Goal: Task Accomplishment & Management: Complete application form

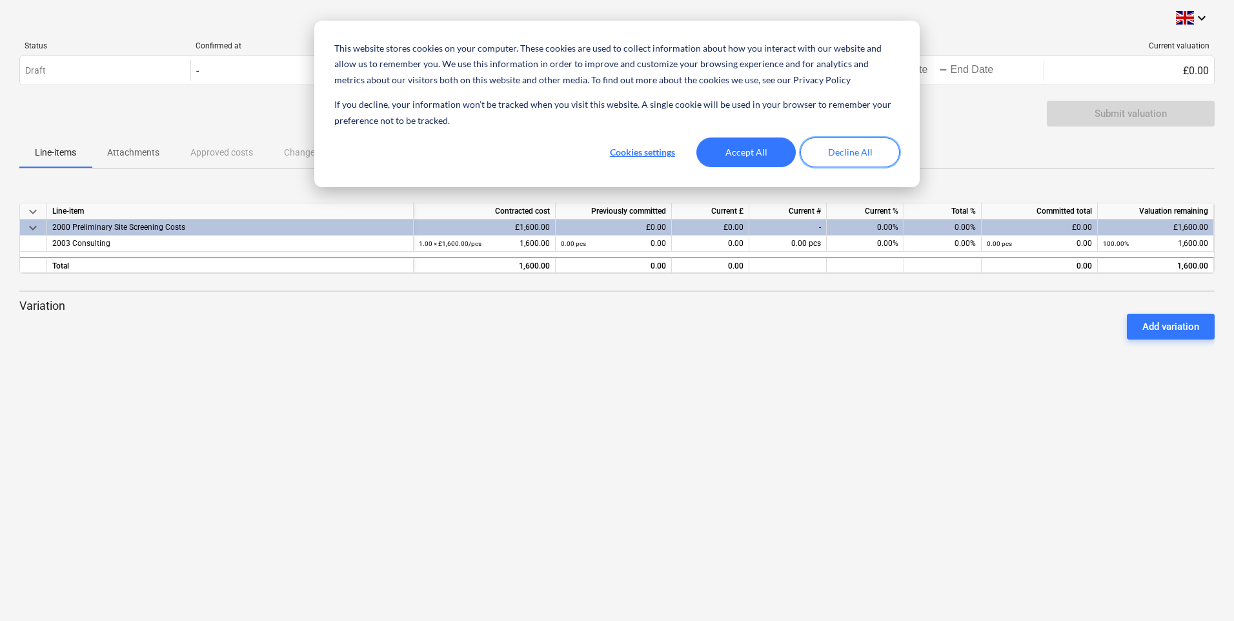
click at [842, 154] on button "Decline All" at bounding box center [849, 152] width 99 height 30
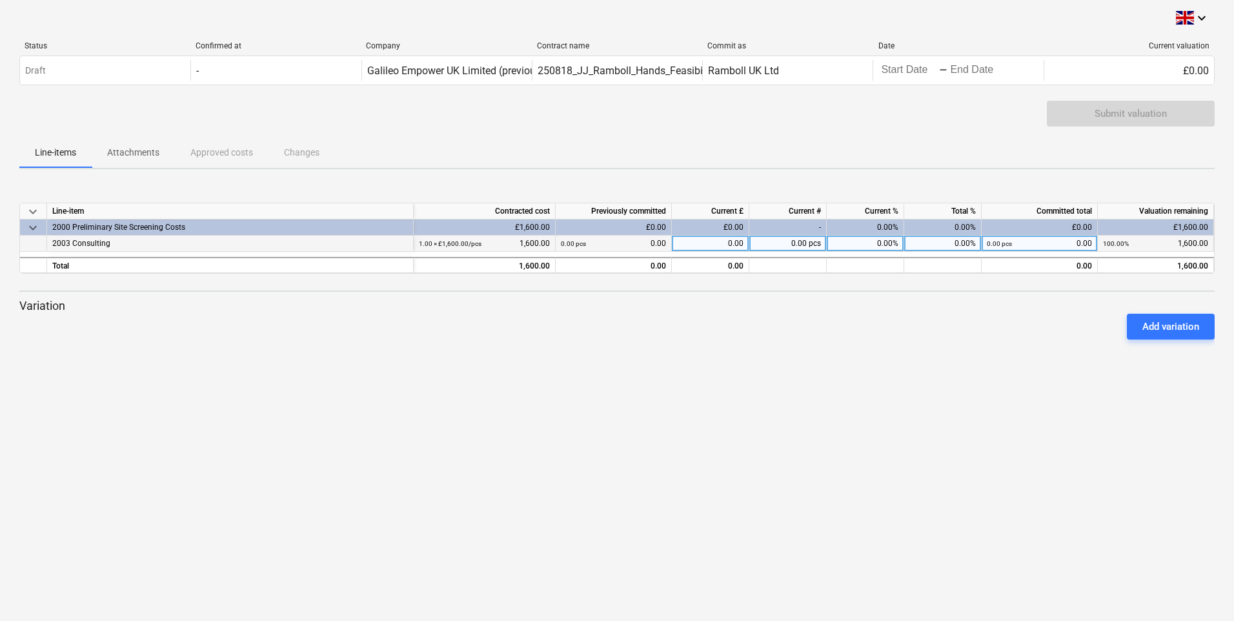
click at [471, 246] on small "1.00 × £1,600.00 / pcs" at bounding box center [450, 243] width 63 height 7
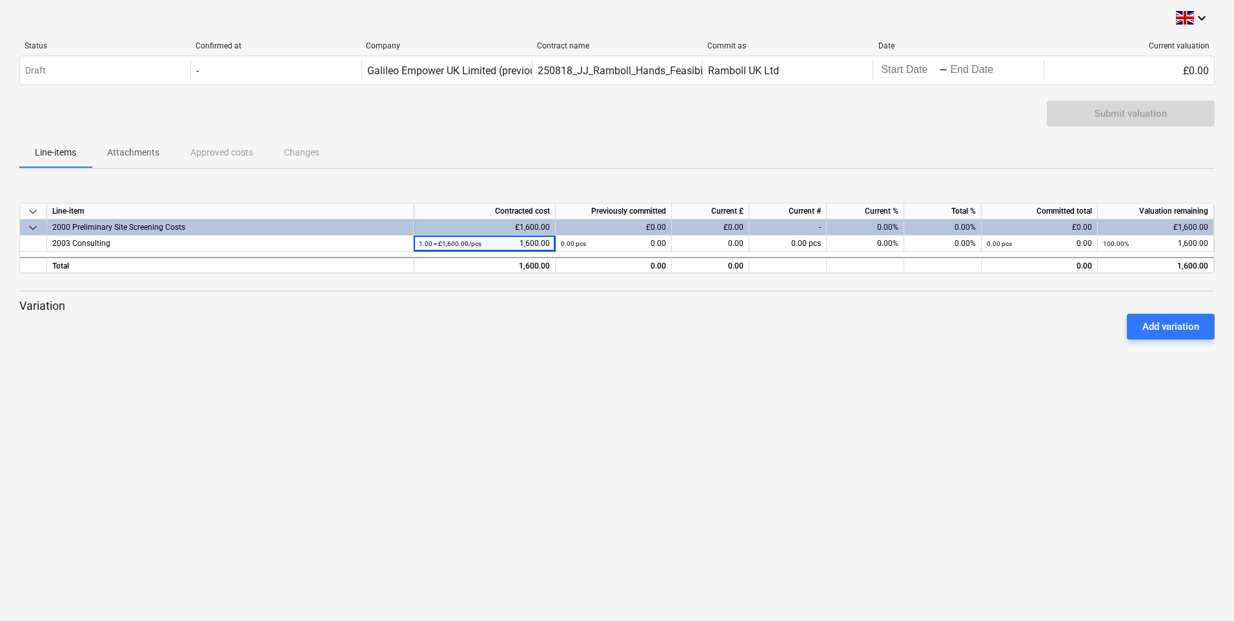
click at [480, 294] on div "keyboard_arrow_down Line-item Contracted cost Previously committed Current £ Cu…" at bounding box center [616, 276] width 1195 height 194
click at [504, 266] on div "1,600.00" at bounding box center [484, 266] width 131 height 16
click at [157, 252] on div "keyboard_arrow_down Line-item Contracted cost Previously committed Current £ Cu…" at bounding box center [616, 238] width 1195 height 71
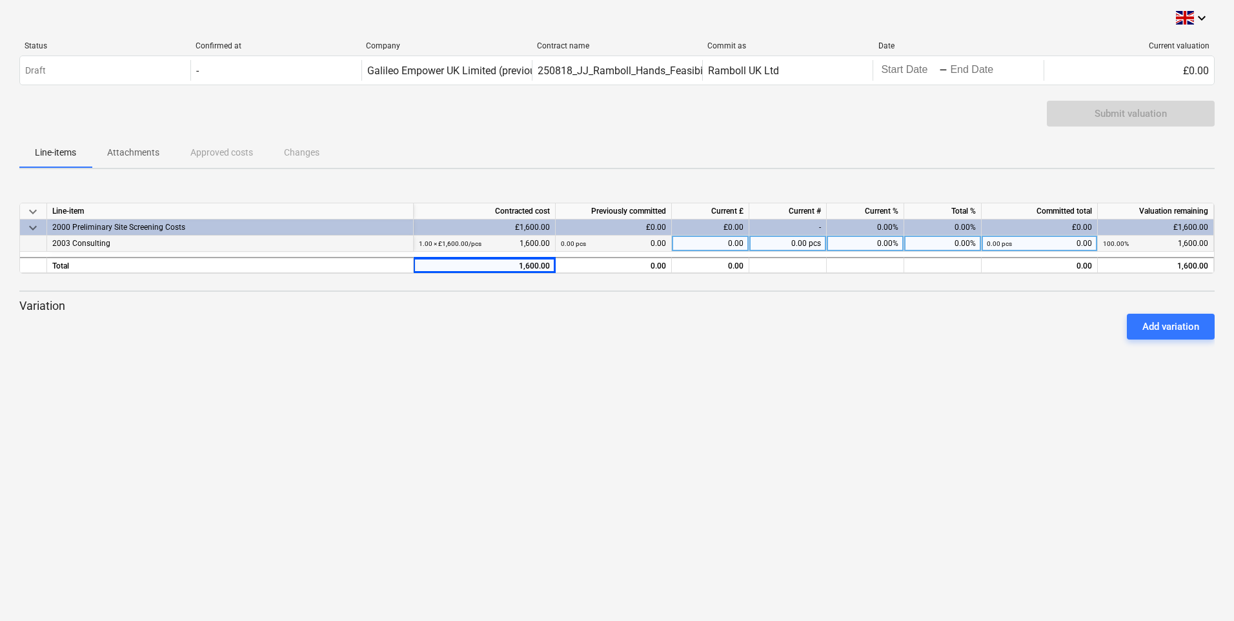
click at [117, 242] on div "2003 Consulting" at bounding box center [230, 244] width 356 height 16
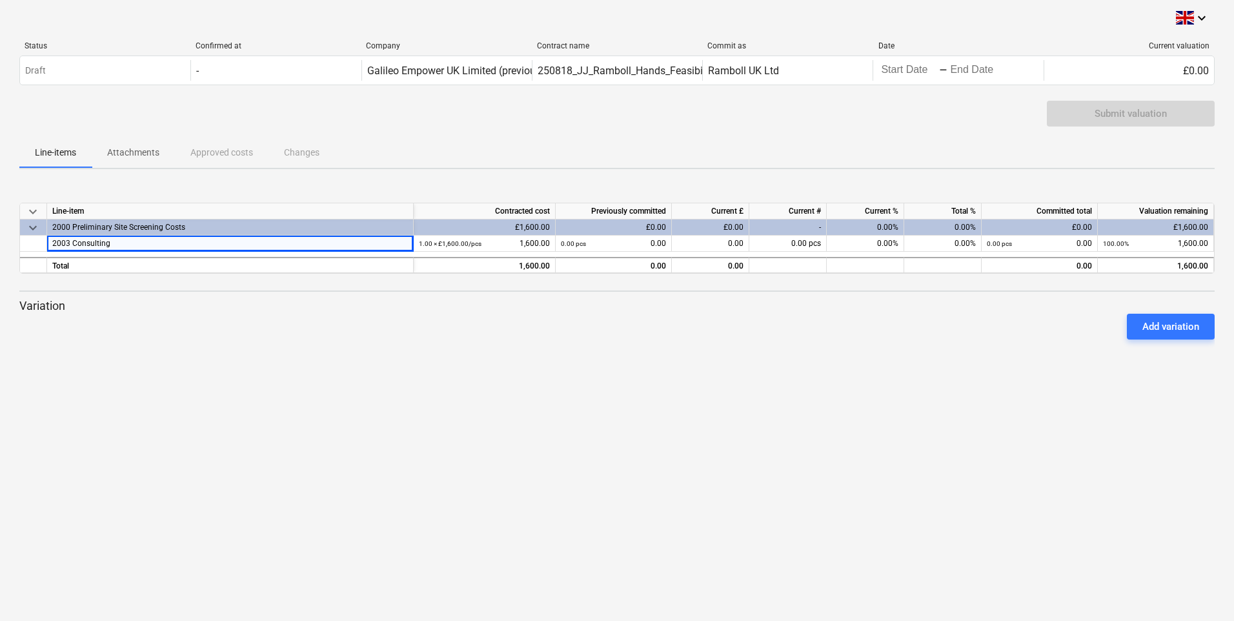
click at [161, 320] on div "Add variation" at bounding box center [617, 327] width 1206 height 36
click at [484, 222] on div "£1,600.00" at bounding box center [485, 227] width 142 height 16
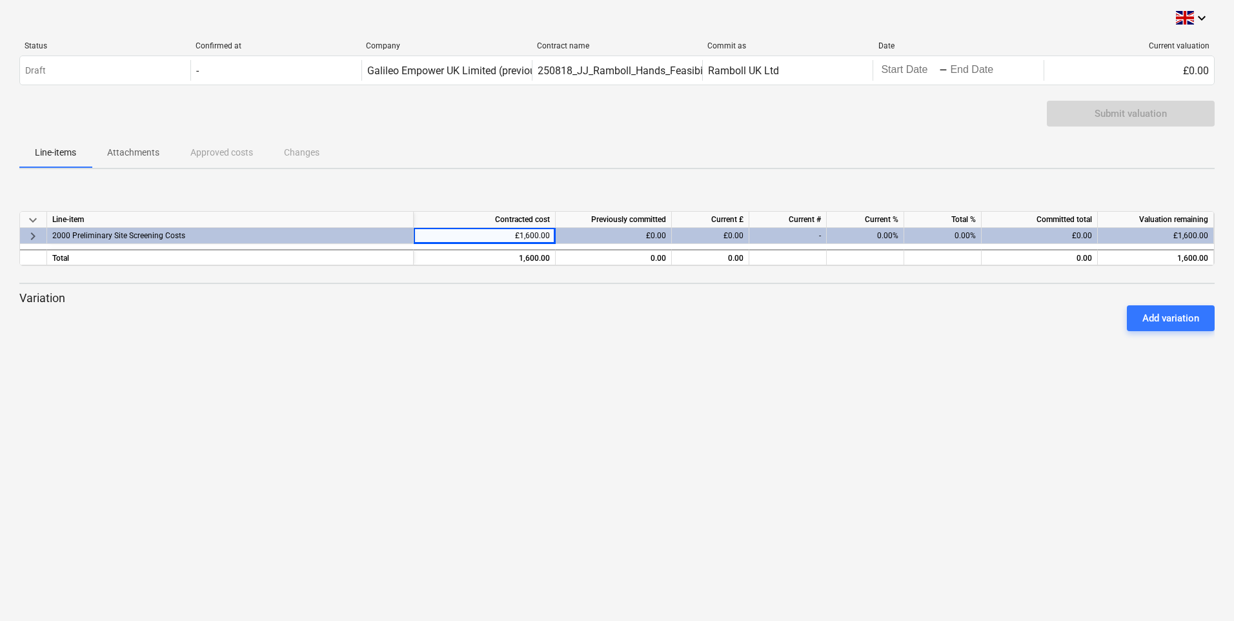
click at [475, 275] on div at bounding box center [616, 271] width 1195 height 10
click at [469, 233] on div "£1,600.00" at bounding box center [485, 236] width 142 height 16
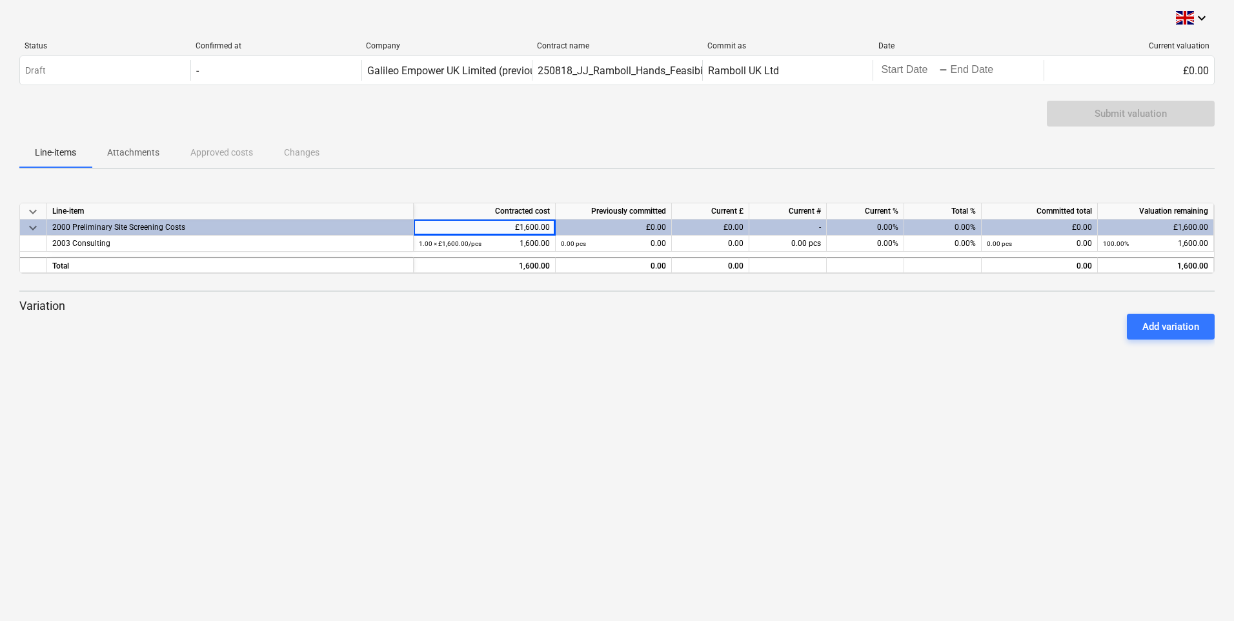
click at [968, 130] on div "Submit valuation" at bounding box center [616, 119] width 1195 height 36
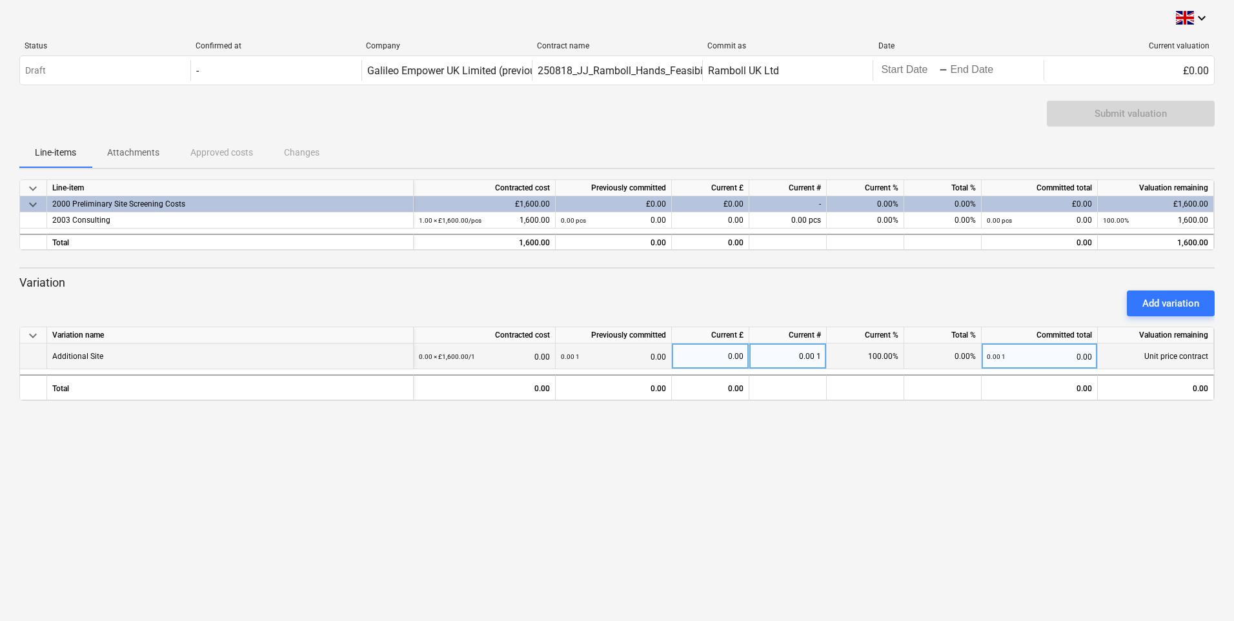
click at [160, 358] on div "Additional Site" at bounding box center [230, 356] width 367 height 26
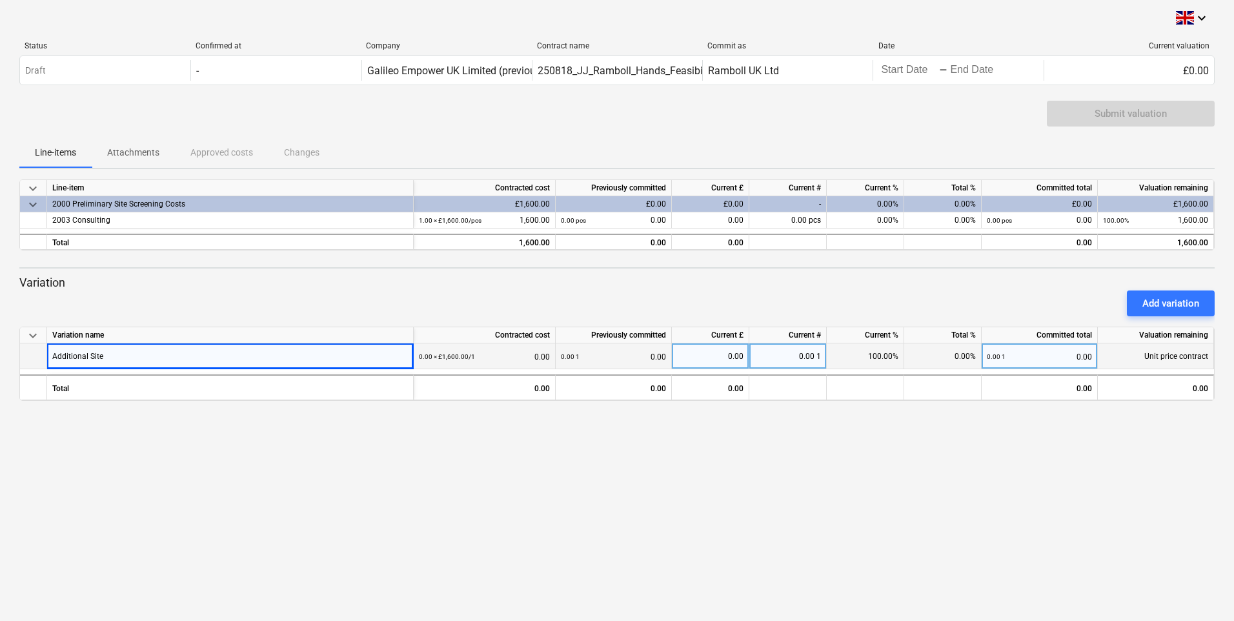
click at [144, 358] on div "Additional Site" at bounding box center [230, 356] width 367 height 26
click at [224, 361] on div "Additional Site" at bounding box center [230, 356] width 367 height 26
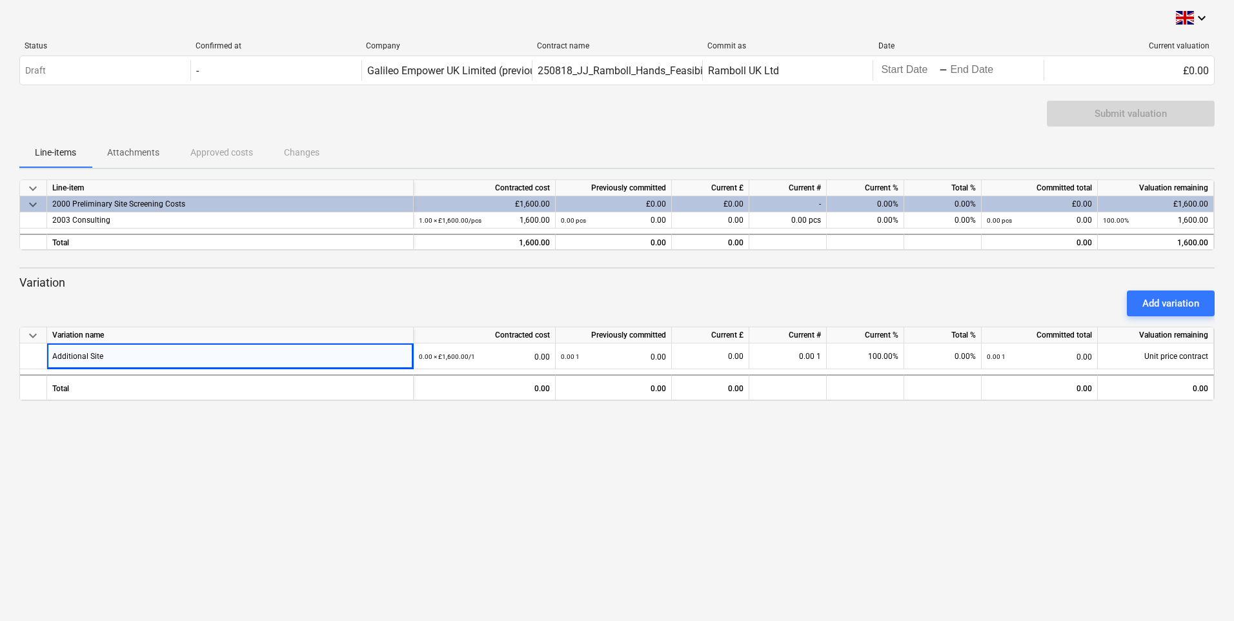
click at [373, 420] on div "keyboard_arrow_down Status Confirmed at Company Contract name Commit as Date Cu…" at bounding box center [617, 310] width 1234 height 621
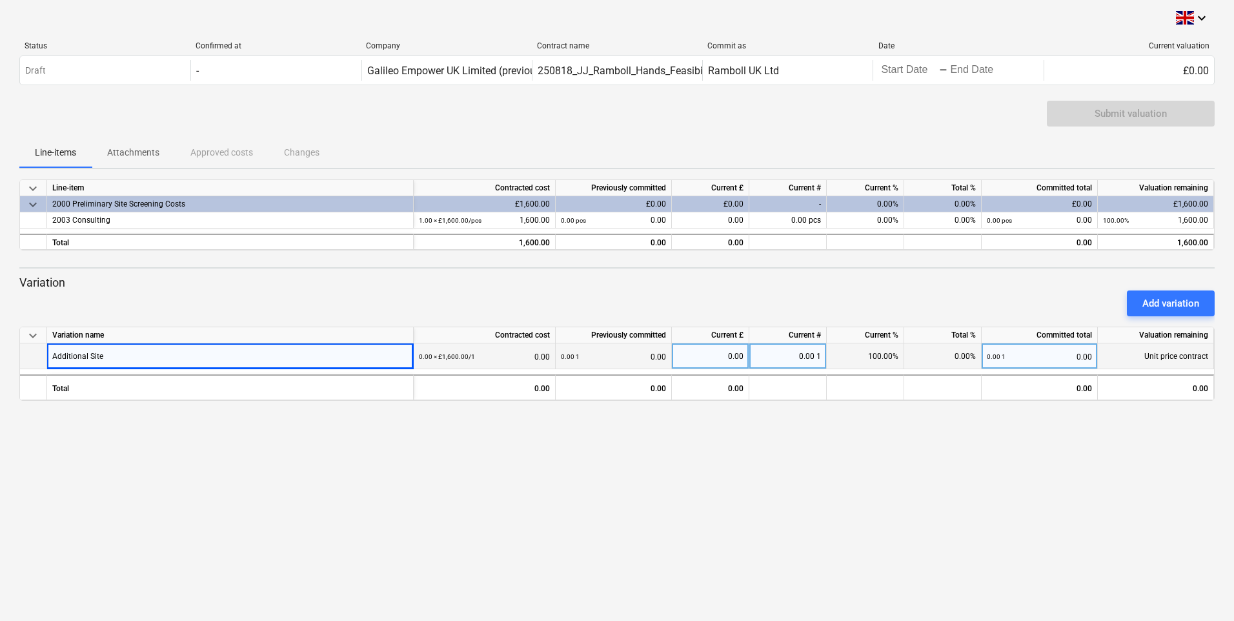
click at [514, 353] on div "0.00 × £1,600.00 / 1 0.00" at bounding box center [484, 356] width 131 height 26
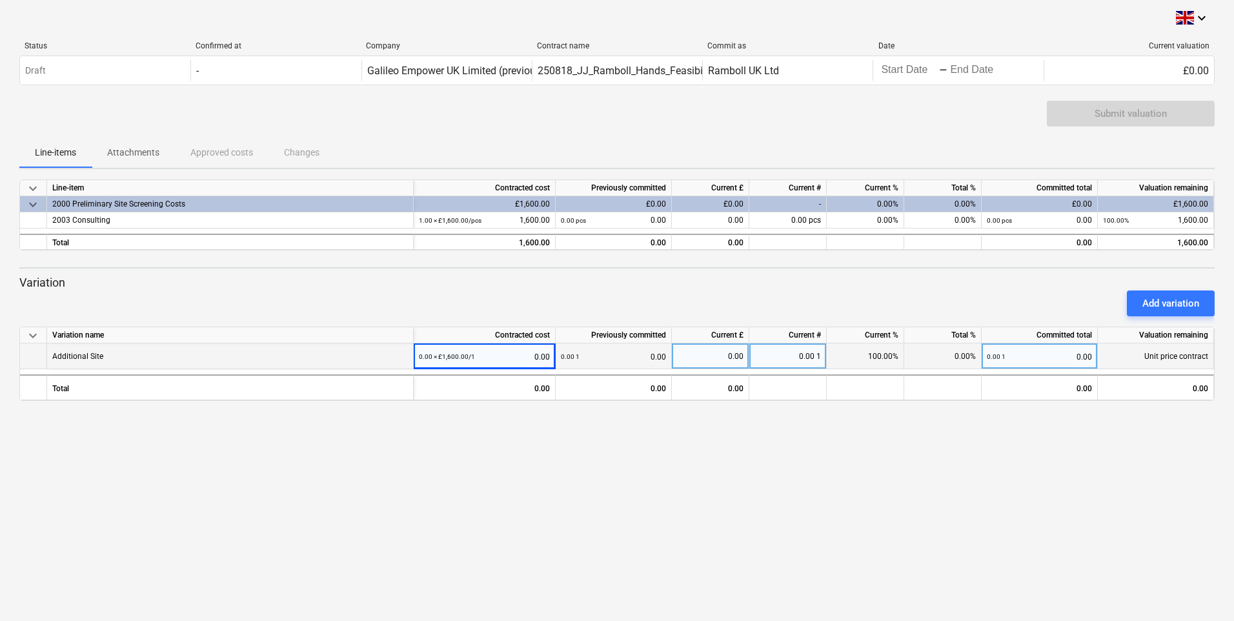
click at [514, 353] on div "0.00 × £1,600.00 / 1 0.00" at bounding box center [484, 356] width 131 height 26
click at [525, 356] on div "0.00 × £1,600.00 / 1 0.00" at bounding box center [484, 356] width 131 height 26
drag, startPoint x: 525, startPoint y: 356, endPoint x: 538, endPoint y: 356, distance: 13.6
click at [527, 356] on div "0.00 × £1,600.00 / 1 0.00" at bounding box center [484, 356] width 131 height 26
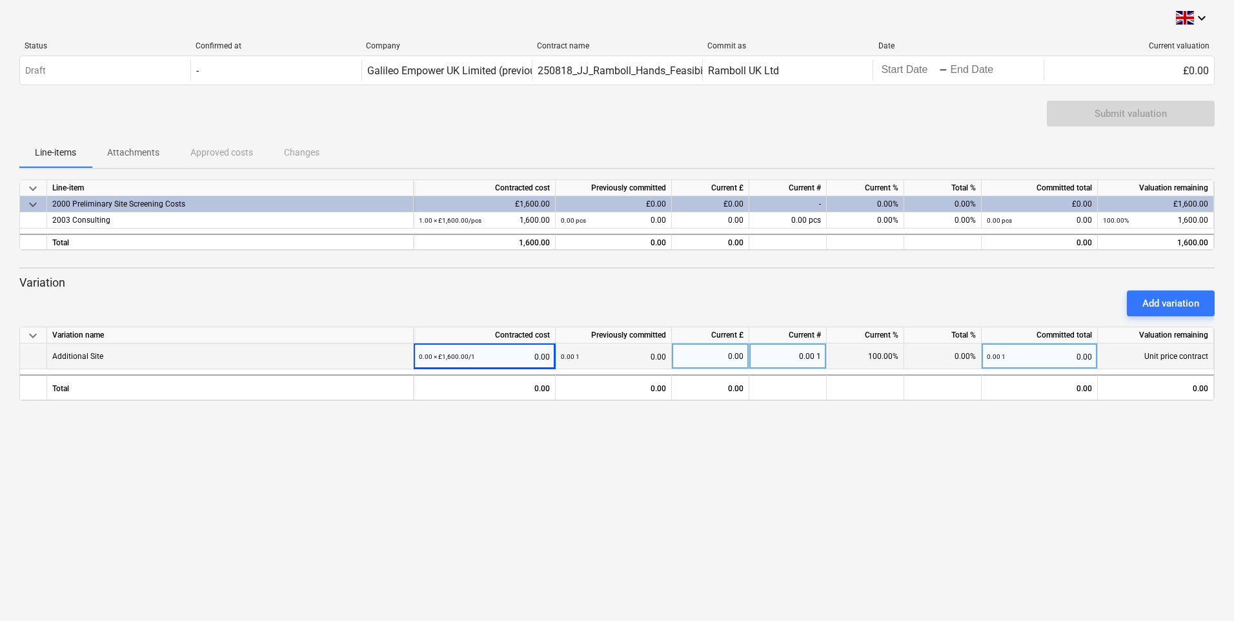
click at [765, 357] on div "0.00 1" at bounding box center [787, 356] width 77 height 26
click at [724, 358] on div "0.00" at bounding box center [710, 356] width 66 height 26
click at [815, 358] on span at bounding box center [816, 356] width 2 height 9
click at [707, 356] on div "0.00" at bounding box center [710, 356] width 66 height 26
click at [530, 353] on div "0.00 × £1,600.00 / 1 0.00" at bounding box center [484, 356] width 131 height 26
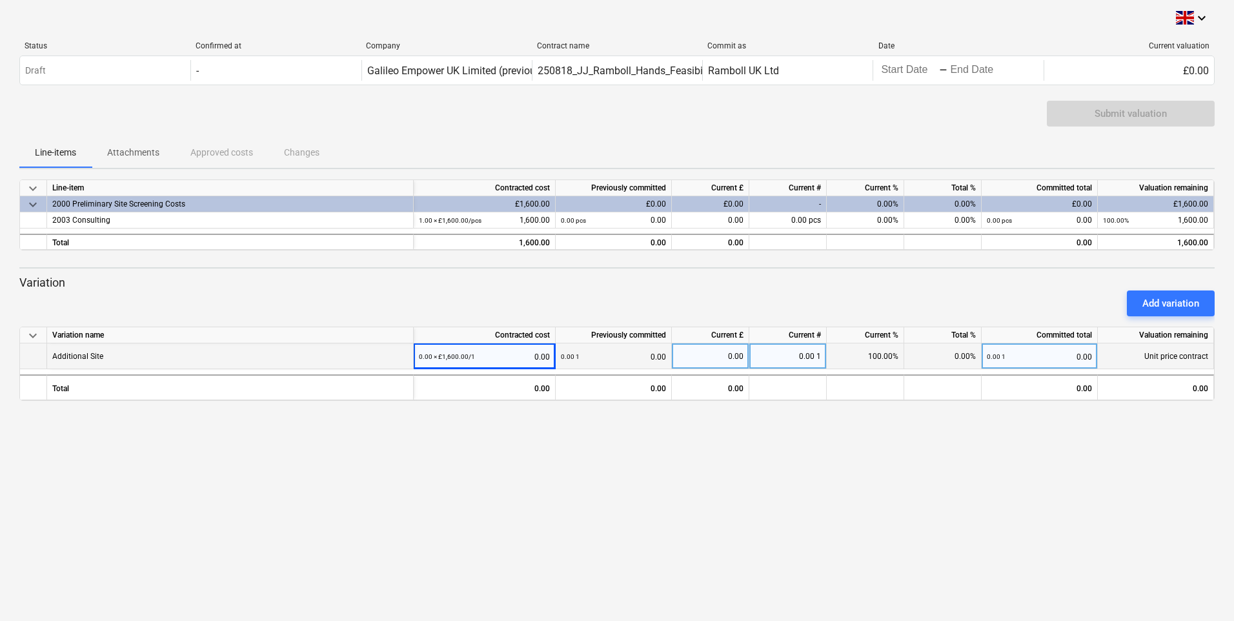
click at [573, 356] on small "0.00 1" at bounding box center [570, 356] width 19 height 7
click at [525, 356] on div "0.00 × £1,600.00 / 1 0.00" at bounding box center [484, 356] width 131 height 26
click at [547, 356] on div "0.00 × £1,600.00 / 1 0.00" at bounding box center [484, 356] width 131 height 26
drag, startPoint x: 547, startPoint y: 356, endPoint x: 720, endPoint y: 356, distance: 173.6
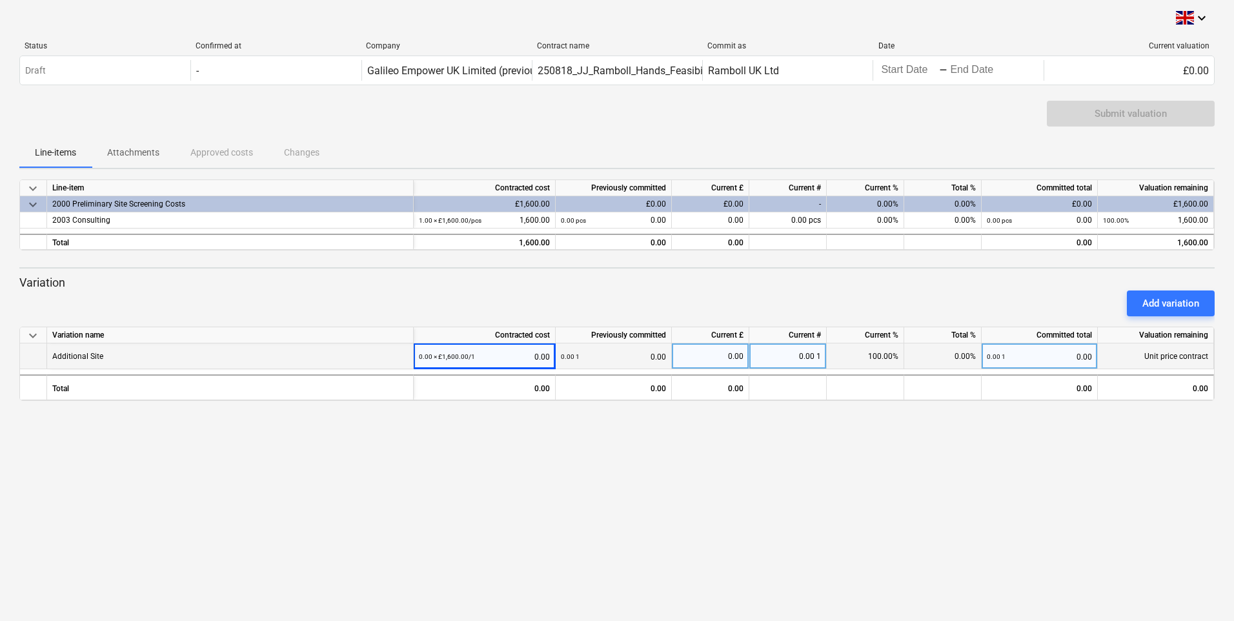
click at [720, 356] on div "0.00" at bounding box center [710, 356] width 66 height 26
click at [1069, 356] on div "0.00 1 0.00" at bounding box center [1039, 356] width 105 height 26
type input "1"
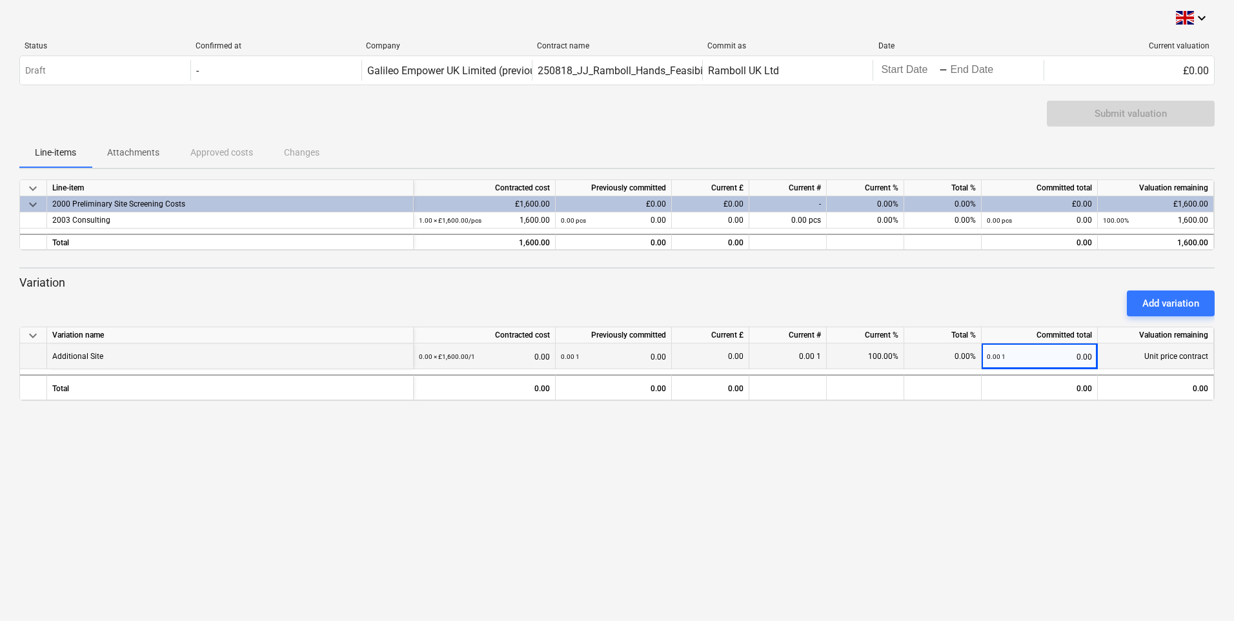
click at [127, 349] on div "Additional Site" at bounding box center [230, 356] width 367 height 26
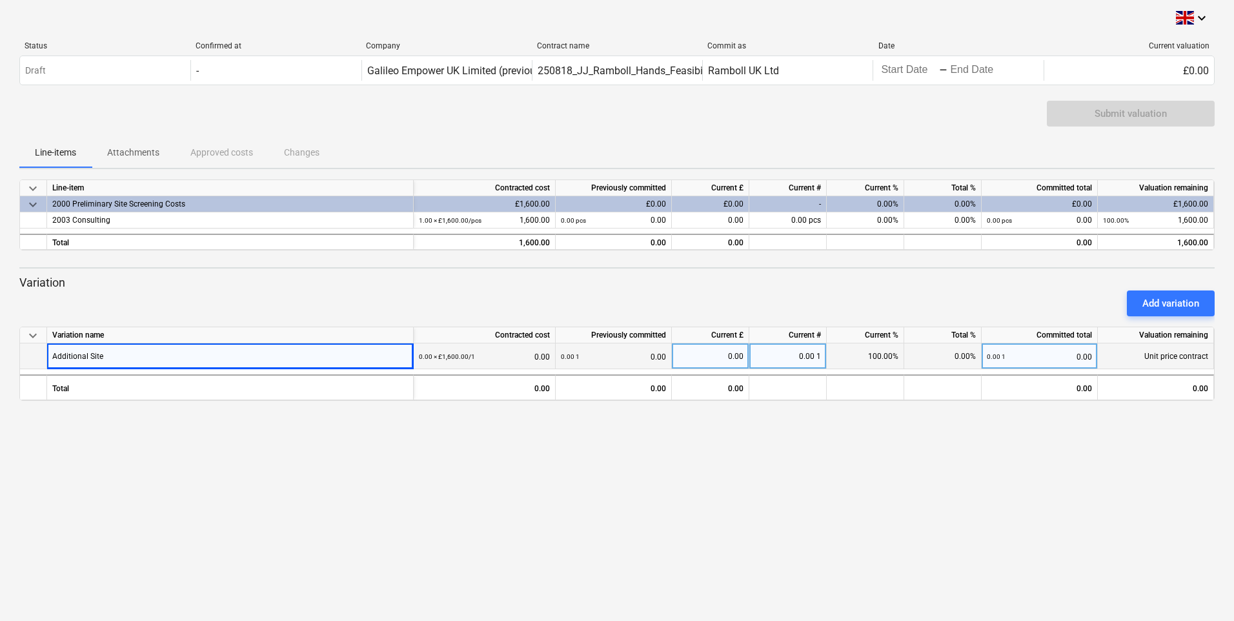
click at [101, 353] on div "Additional Site" at bounding box center [77, 355] width 51 height 25
click at [0, 0] on div "Additional Site 0.00 × £1,600.00 / 1 0.00 0.00 1 0.00 0.00 0.00 1 100.00% 0.00%…" at bounding box center [0, 0] width 0 height 0
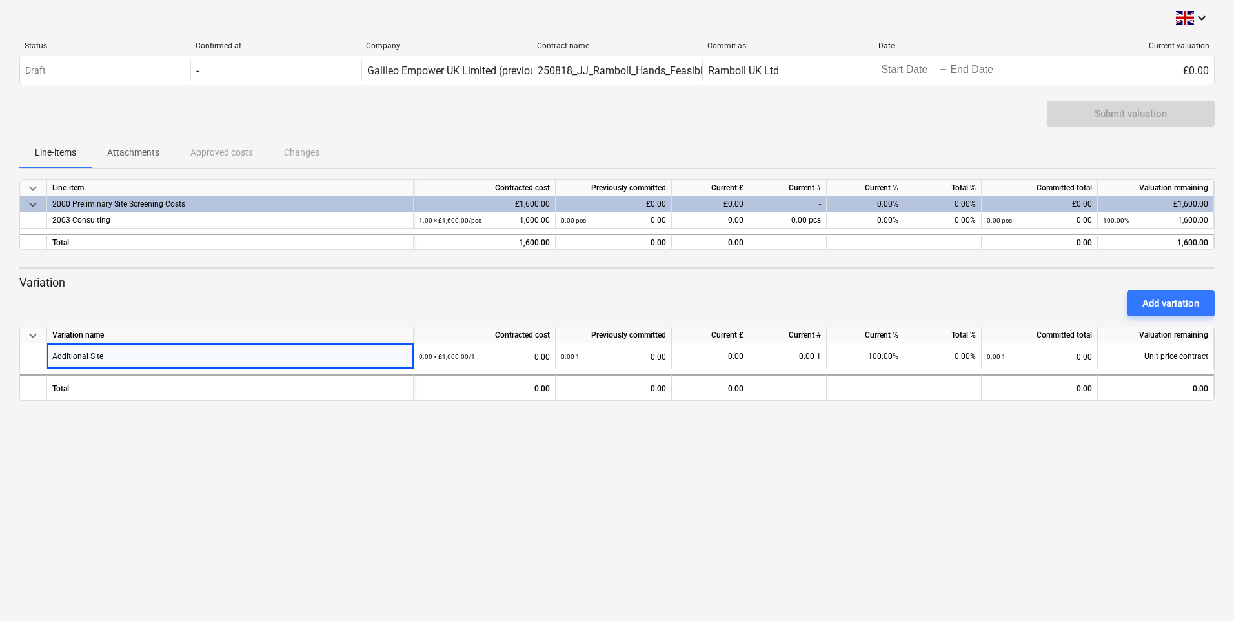
click at [217, 325] on div at bounding box center [616, 321] width 1195 height 10
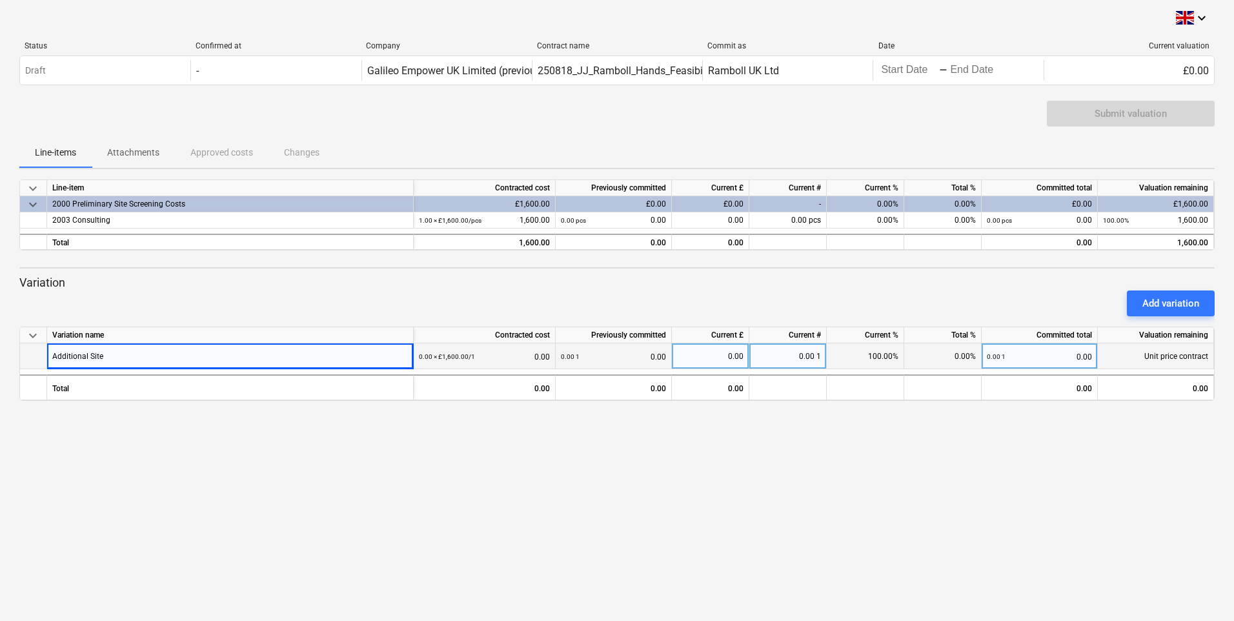
click at [711, 360] on div "0.00" at bounding box center [710, 356] width 66 height 26
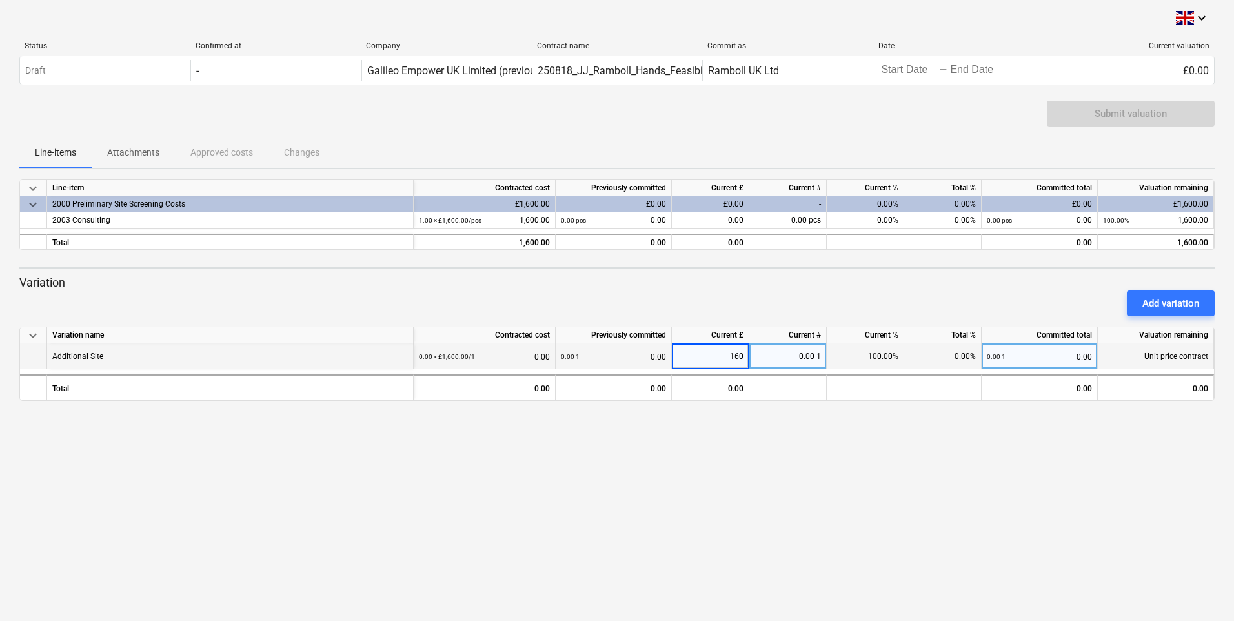
type input "1600"
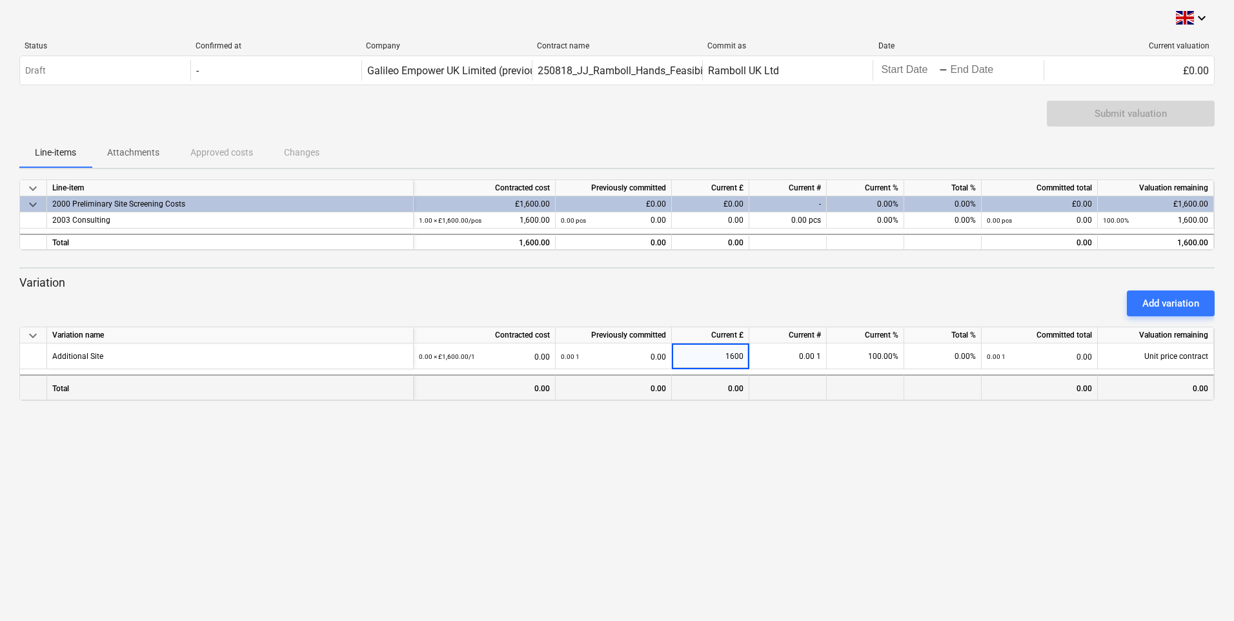
click at [793, 398] on div at bounding box center [787, 387] width 77 height 26
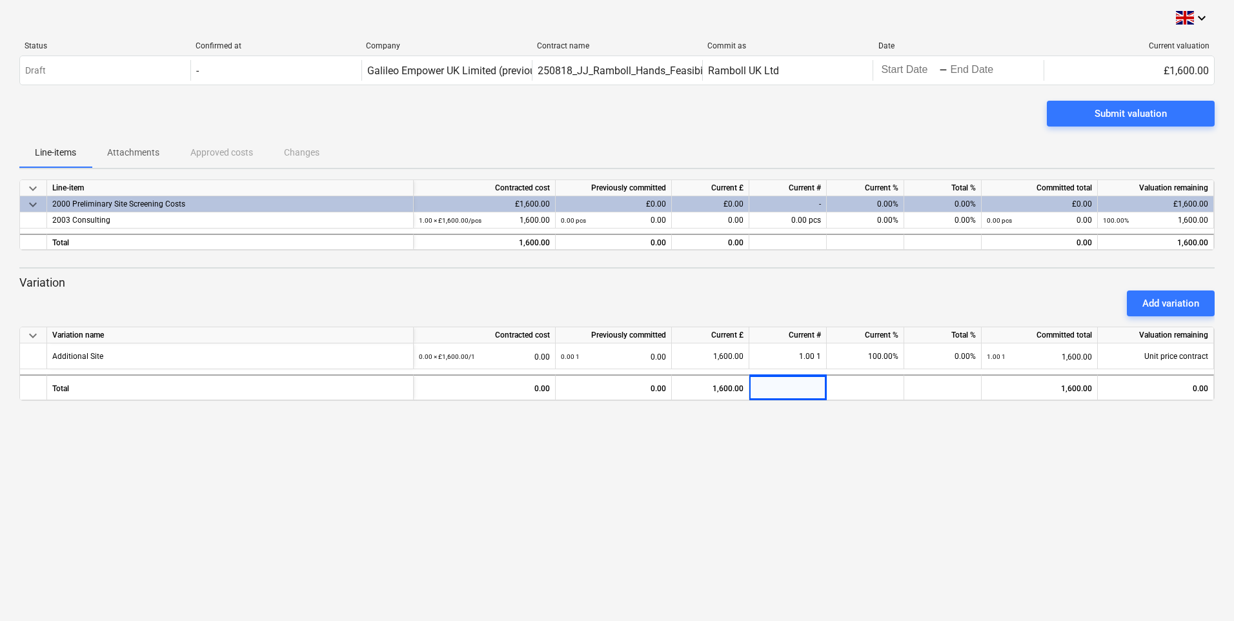
click at [835, 441] on div "keyboard_arrow_down Status Confirmed at Company Contract name Commit as Date Cu…" at bounding box center [617, 310] width 1234 height 621
drag, startPoint x: 1177, startPoint y: 307, endPoint x: 1129, endPoint y: 472, distance: 172.2
click at [1129, 472] on div "keyboard_arrow_down Status Confirmed at Company Contract name Commit as Date Cu…" at bounding box center [617, 310] width 1234 height 621
click at [698, 204] on div "£0.00" at bounding box center [710, 204] width 77 height 16
click at [721, 204] on div "£0.00" at bounding box center [710, 204] width 77 height 16
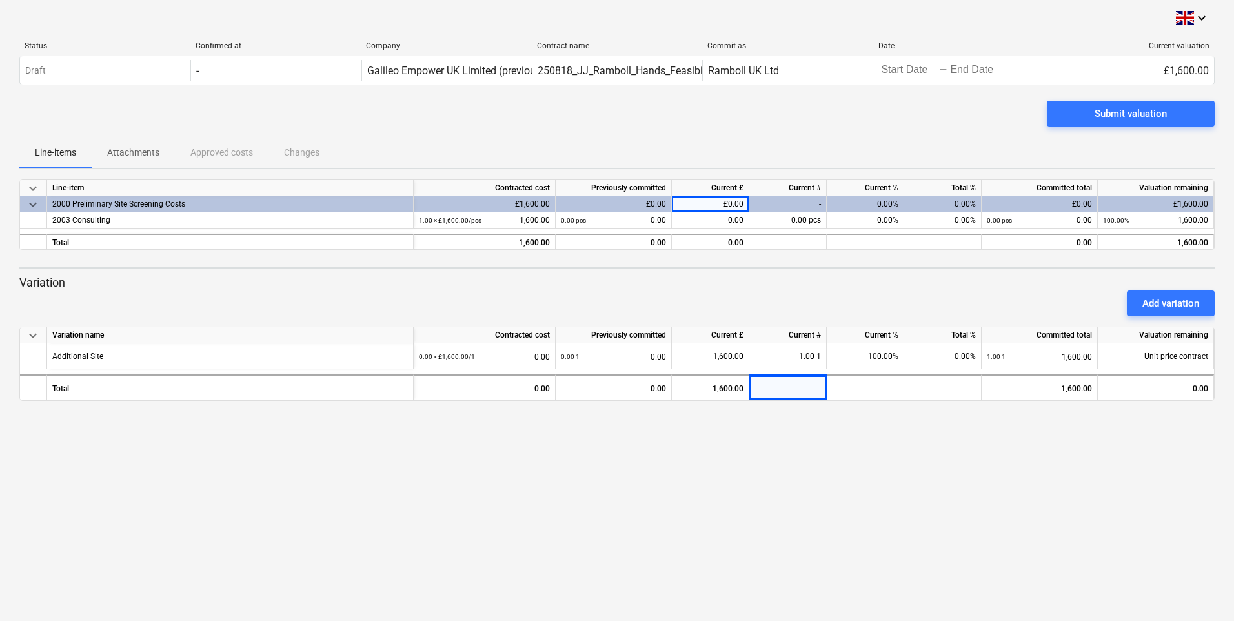
click at [639, 204] on div "£0.00" at bounding box center [614, 204] width 116 height 16
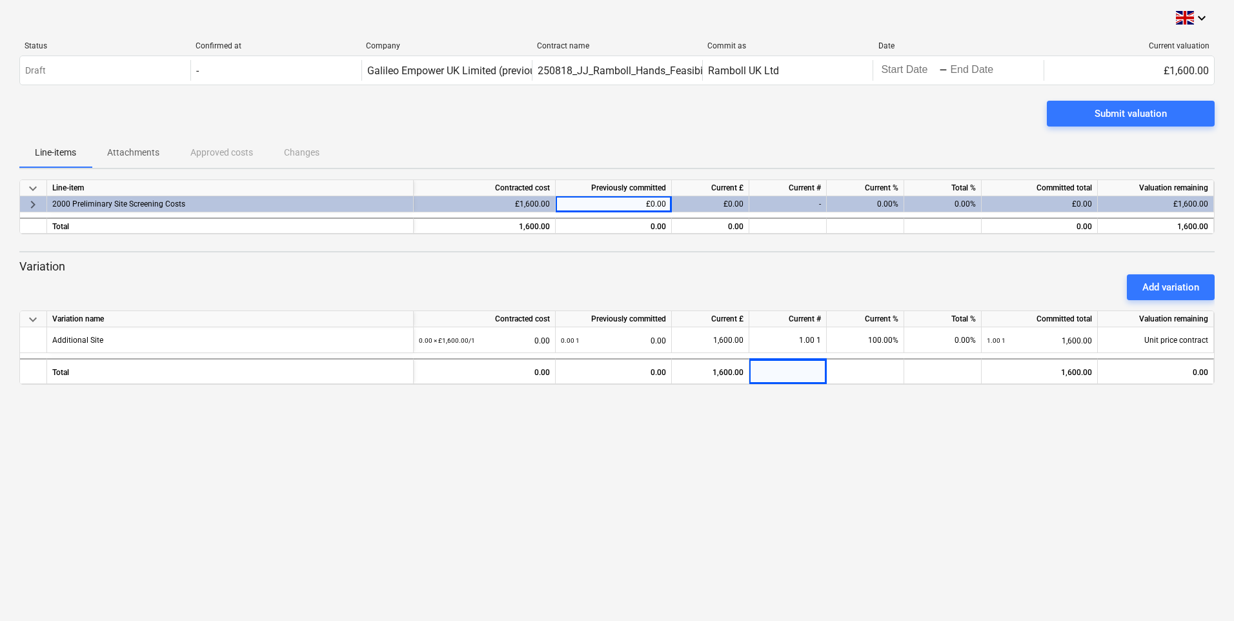
click at [638, 204] on div "£0.00" at bounding box center [614, 204] width 116 height 16
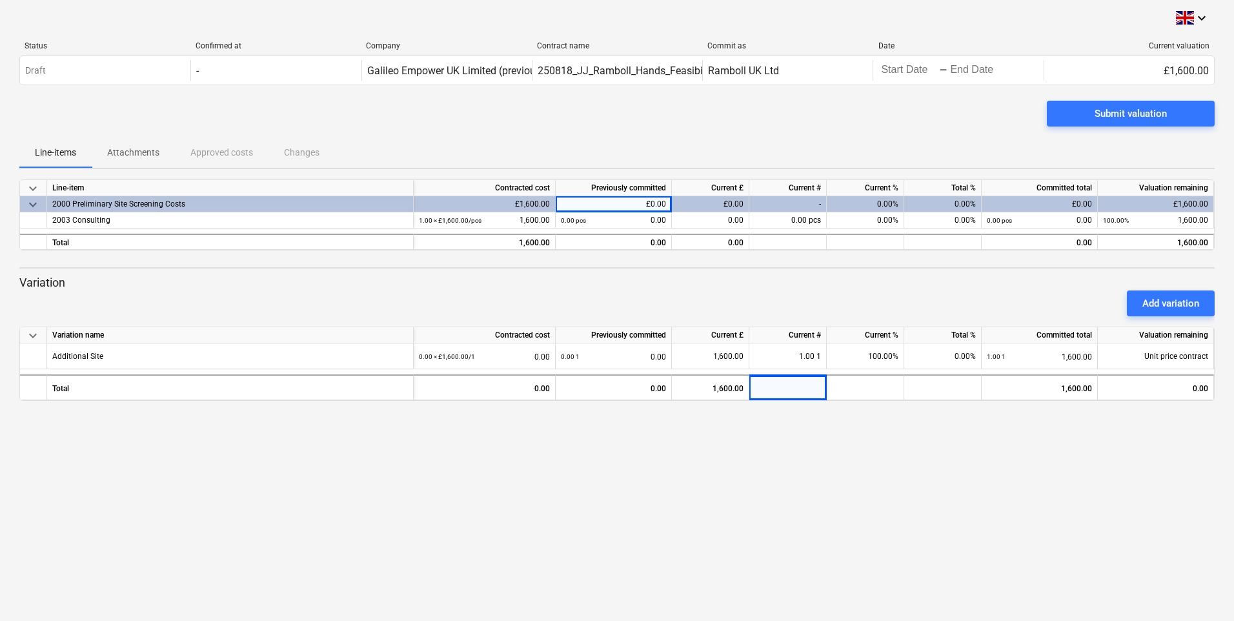
click at [742, 204] on div "£0.00" at bounding box center [710, 204] width 77 height 16
click at [718, 241] on div "0.00" at bounding box center [710, 242] width 77 height 16
click at [550, 236] on div "1,600.00" at bounding box center [485, 242] width 142 height 16
click at [510, 236] on div "1,600.00" at bounding box center [484, 243] width 131 height 16
click at [599, 198] on div "£0.00" at bounding box center [614, 204] width 116 height 16
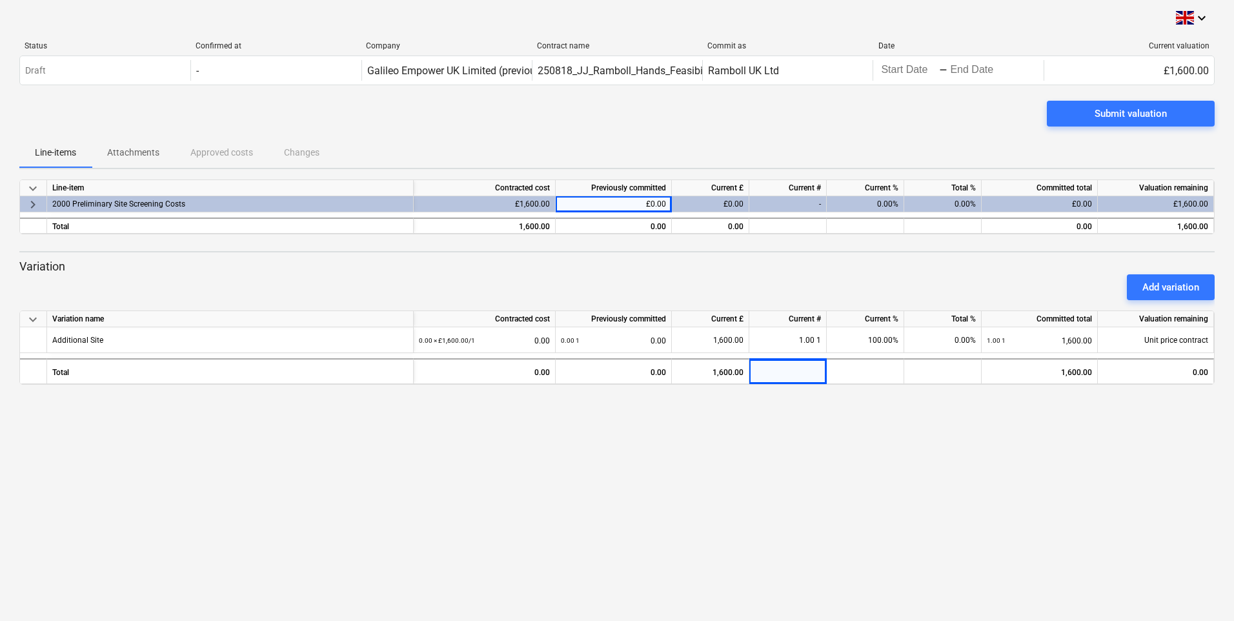
click at [723, 201] on div "£0.00" at bounding box center [710, 204] width 77 height 16
click at [746, 201] on div "£0.00" at bounding box center [710, 204] width 77 height 16
click at [775, 202] on div "-" at bounding box center [787, 204] width 77 height 16
click at [798, 234] on div at bounding box center [616, 239] width 1195 height 10
click at [799, 225] on div at bounding box center [787, 226] width 77 height 16
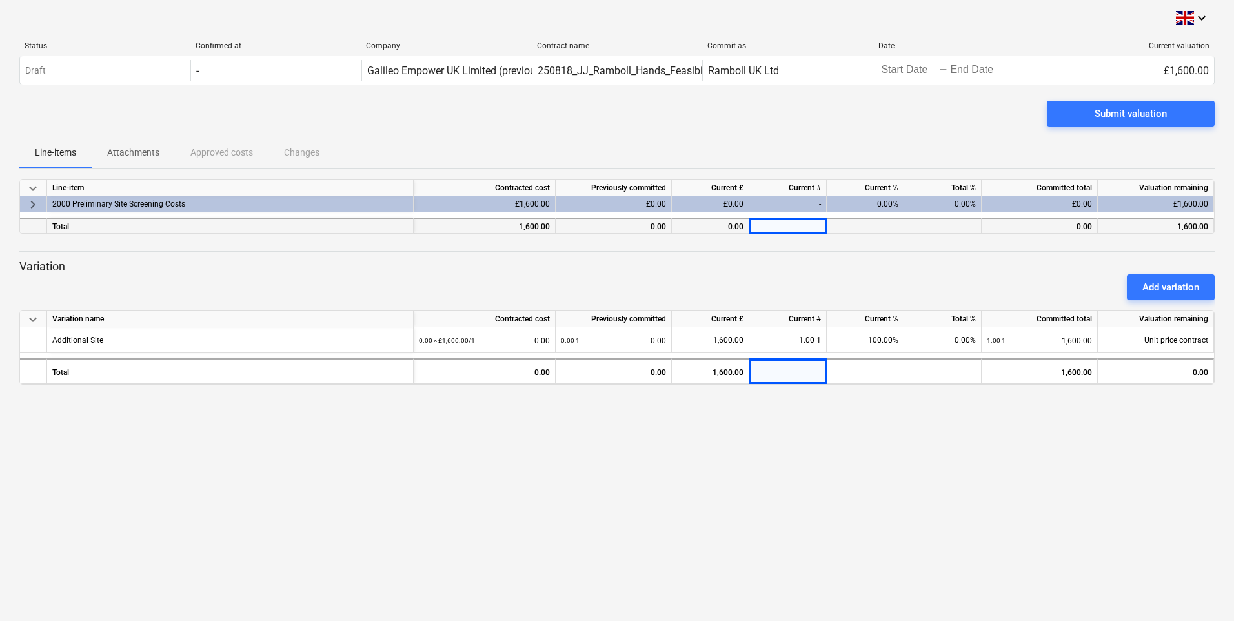
click at [799, 225] on div at bounding box center [787, 226] width 77 height 16
click at [826, 216] on div "keyboard_arrow_down Line-item Contracted cost Previously committed Current £ Cu…" at bounding box center [616, 206] width 1195 height 55
click at [876, 197] on div "0.00%" at bounding box center [865, 204] width 77 height 16
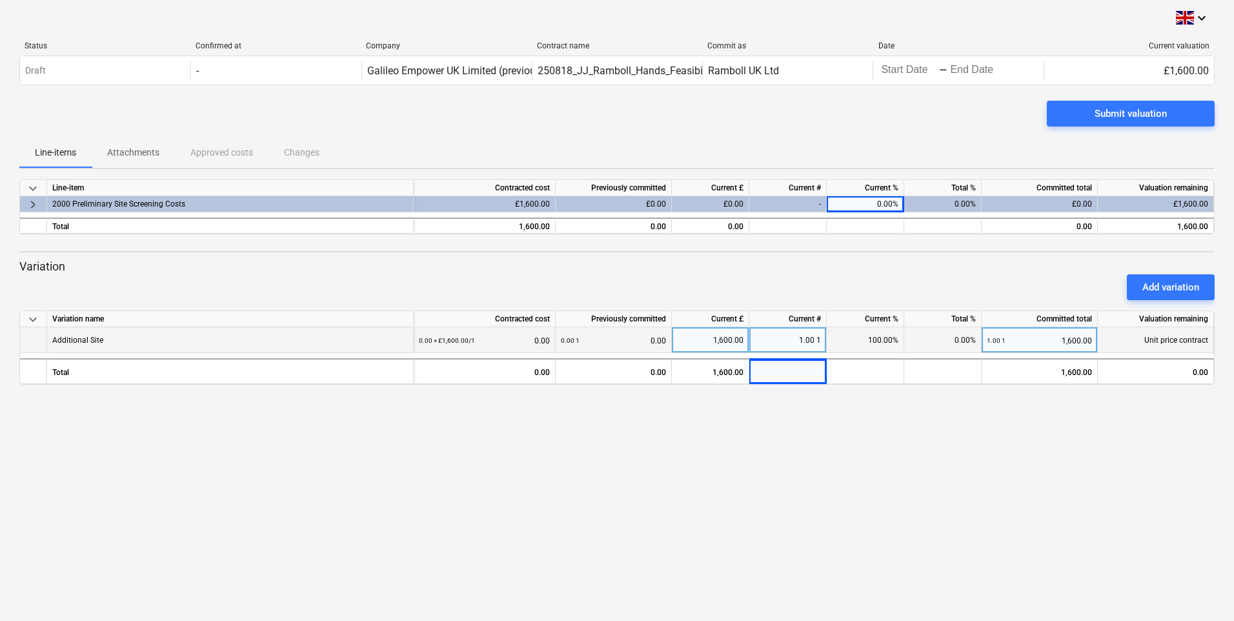
click at [705, 342] on div "1,600.00" at bounding box center [710, 340] width 66 height 26
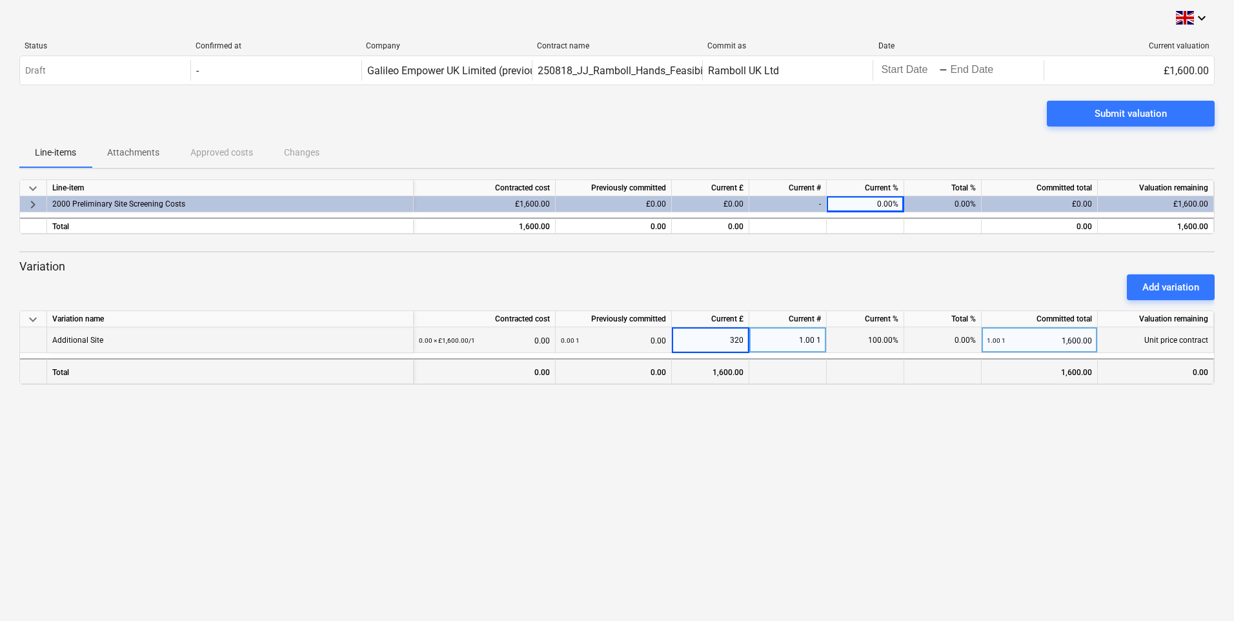
type input "3200"
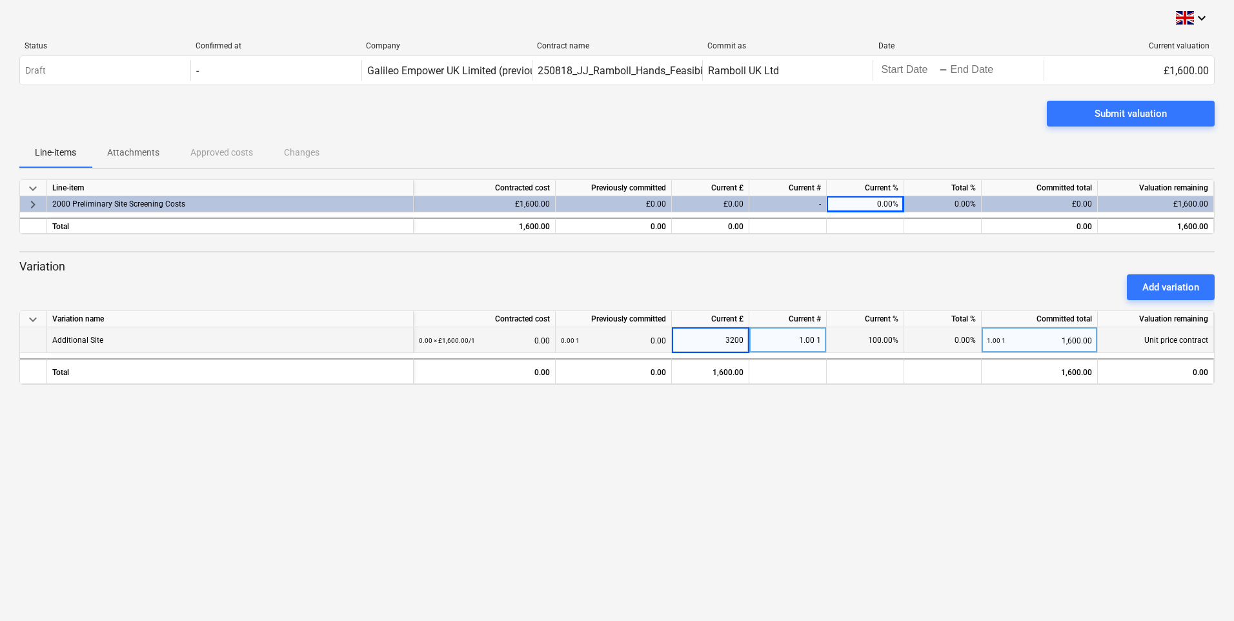
click at [902, 425] on div "keyboard_arrow_down Status Confirmed at Company Contract name Commit as Date Cu…" at bounding box center [617, 310] width 1234 height 621
click at [791, 343] on div "2.00 1" at bounding box center [787, 340] width 77 height 26
click at [818, 425] on div "keyboard_arrow_down Status Confirmed at Company Contract name Commit as Date Cu…" at bounding box center [617, 310] width 1234 height 621
click at [1180, 286] on div "Add variation" at bounding box center [1170, 287] width 57 height 17
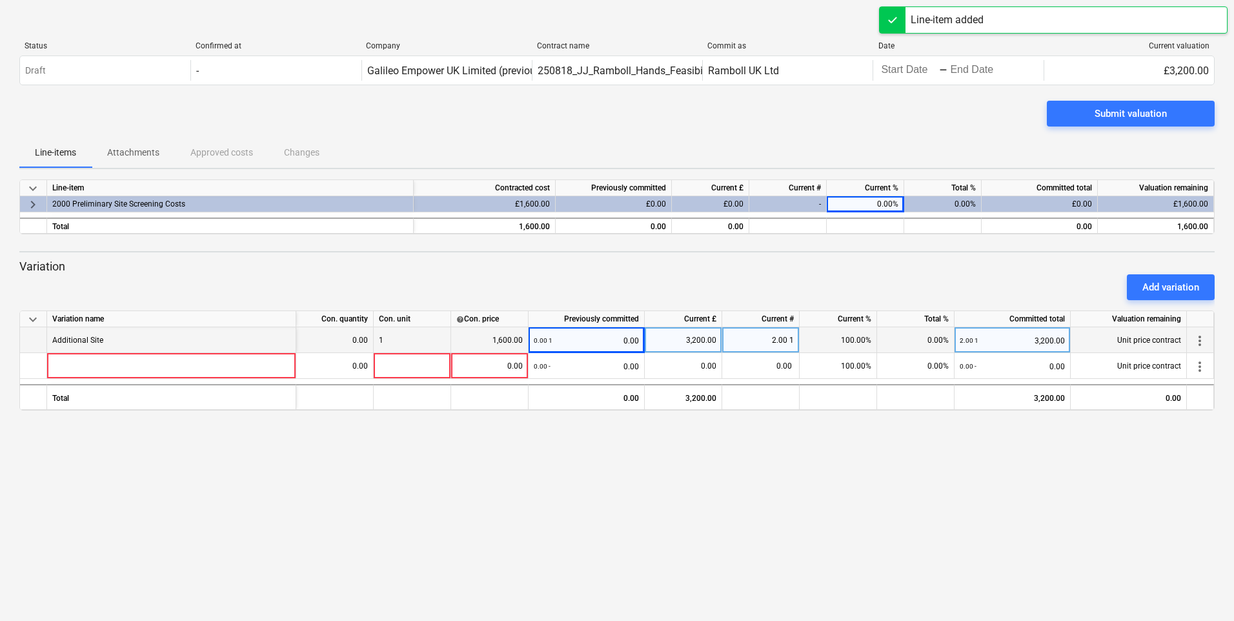
click at [789, 465] on div "keyboard_arrow_down Status Confirmed at Company Contract name Commit as Date Cu…" at bounding box center [617, 310] width 1234 height 621
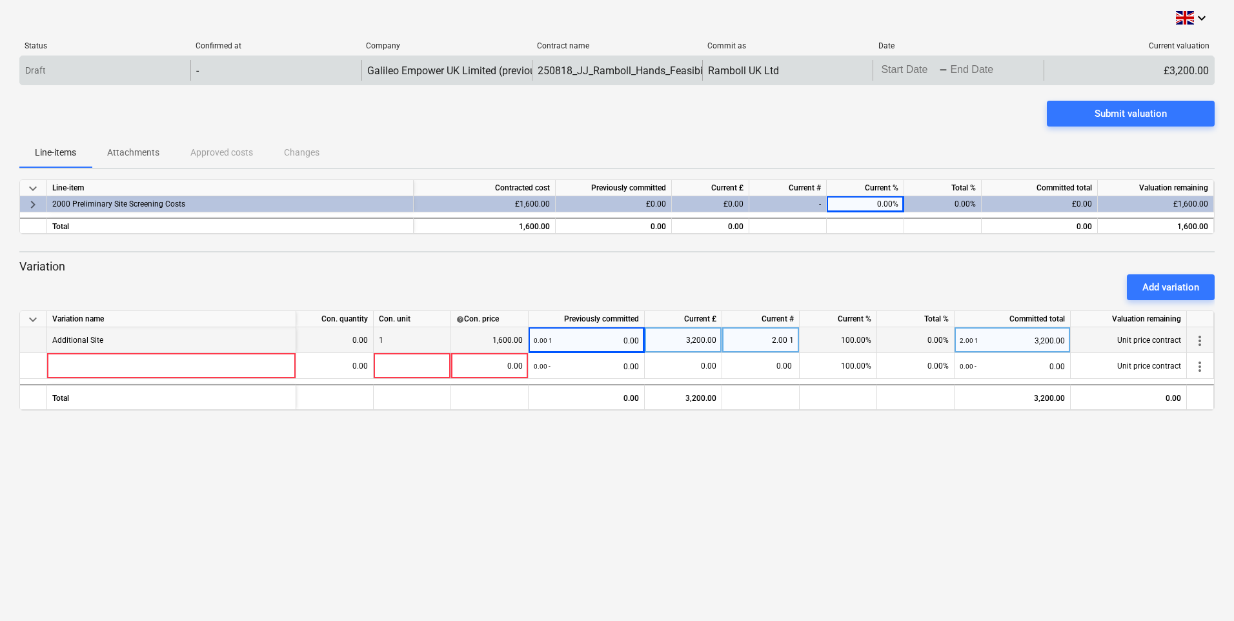
click at [913, 70] on body "keyboard_arrow_down Status Confirmed at Company Contract name Commit as Date Cu…" at bounding box center [617, 310] width 1234 height 621
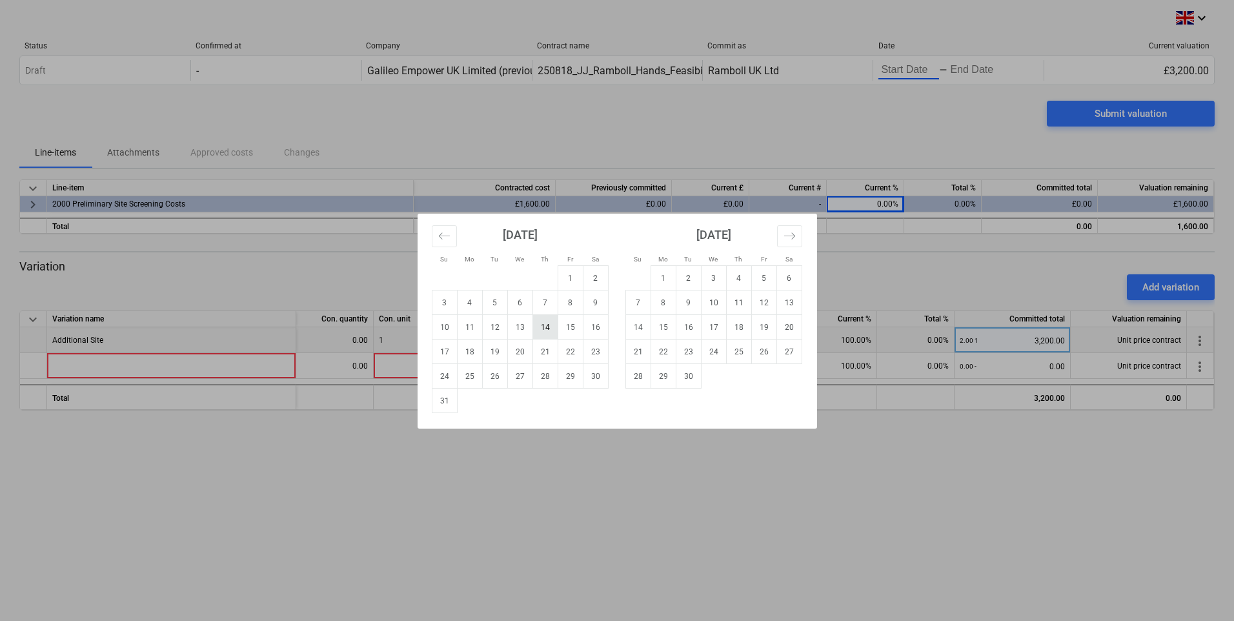
click at [545, 327] on td "14" at bounding box center [545, 327] width 25 height 25
type input "08/14/2025"
click at [570, 352] on td "22" at bounding box center [570, 352] width 25 height 25
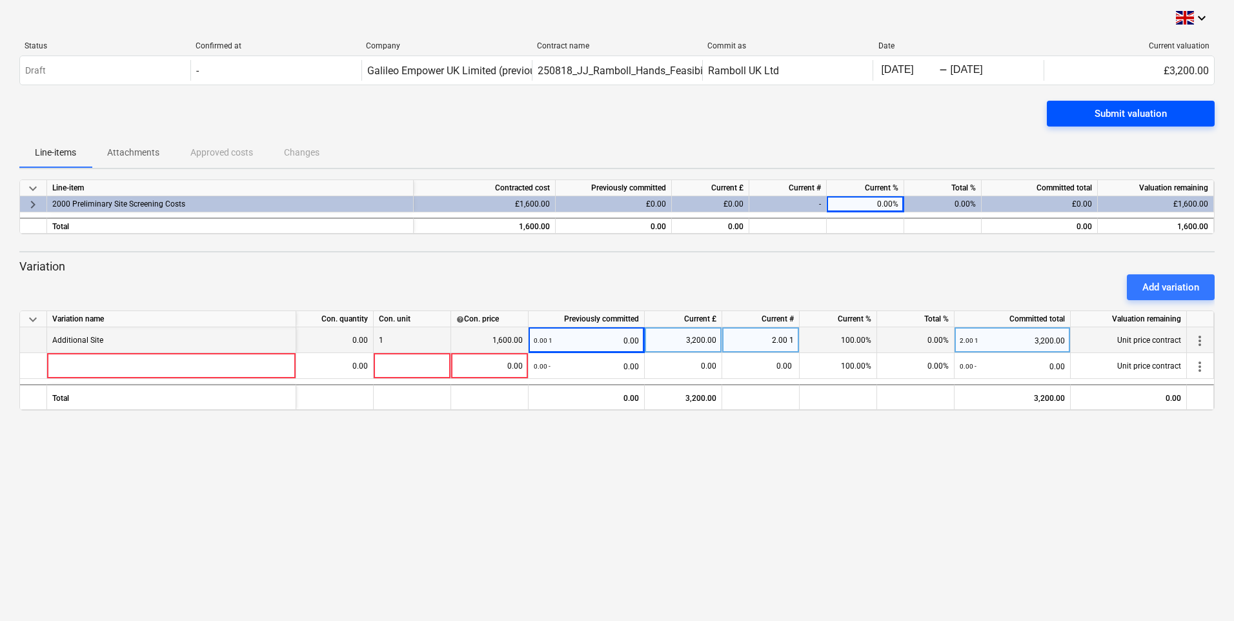
click at [1137, 113] on div "Submit valuation" at bounding box center [1131, 113] width 72 height 17
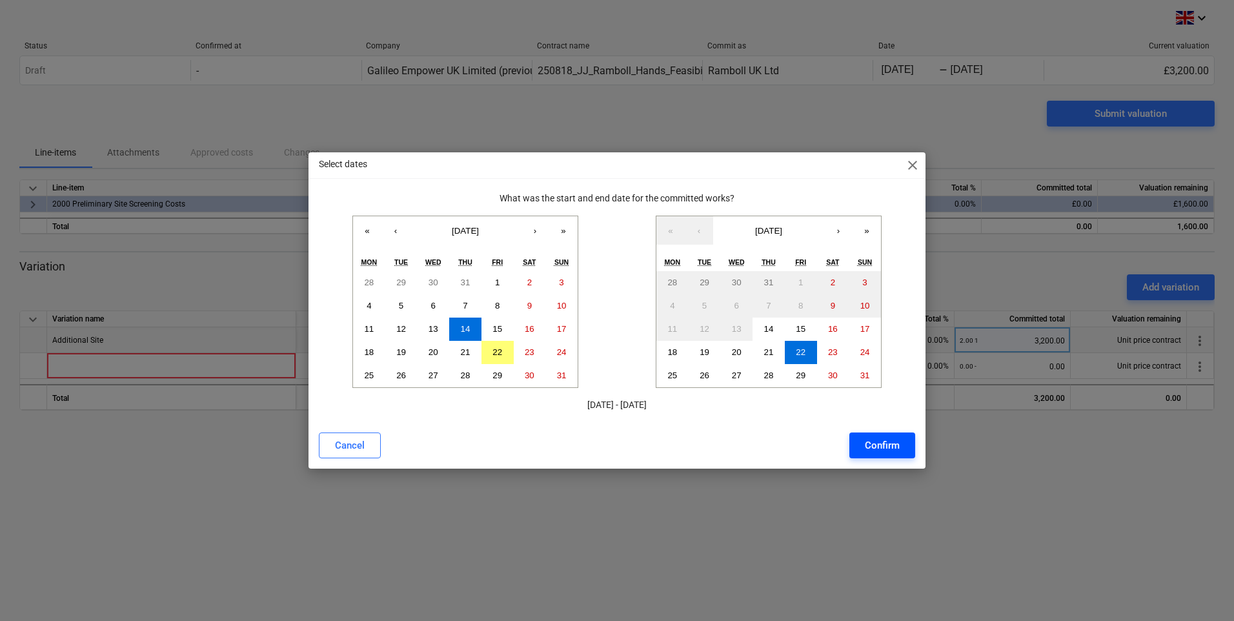
click at [875, 447] on div "Confirm" at bounding box center [882, 445] width 35 height 17
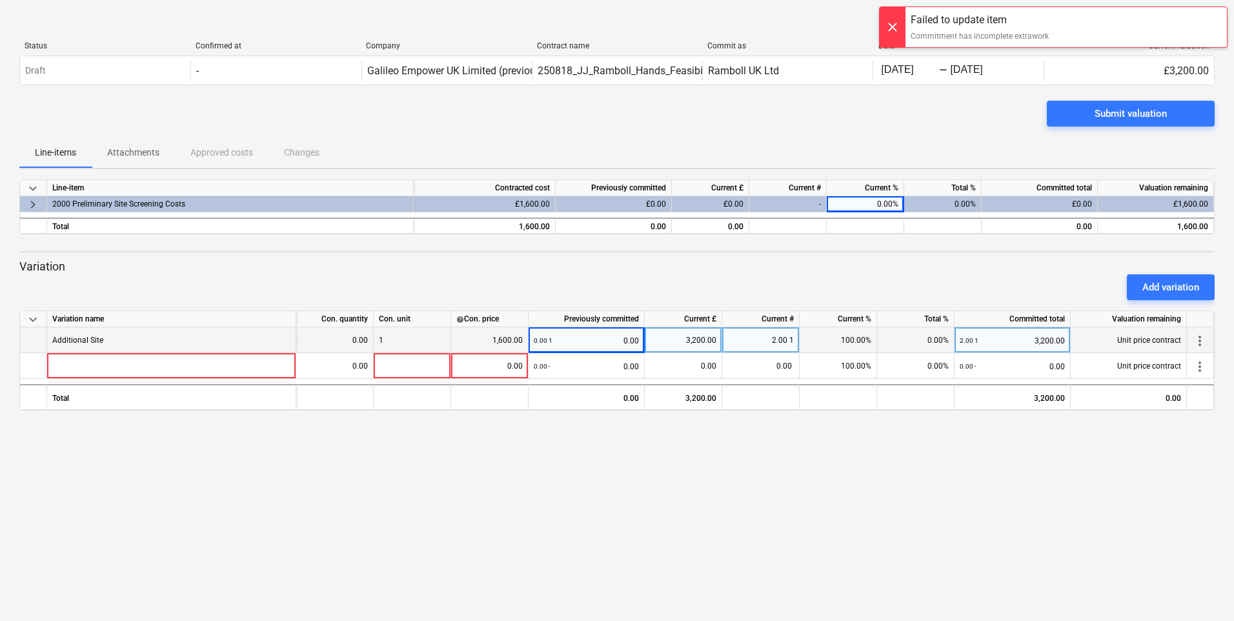
click at [565, 341] on div "0.00 1 0.00" at bounding box center [586, 340] width 105 height 26
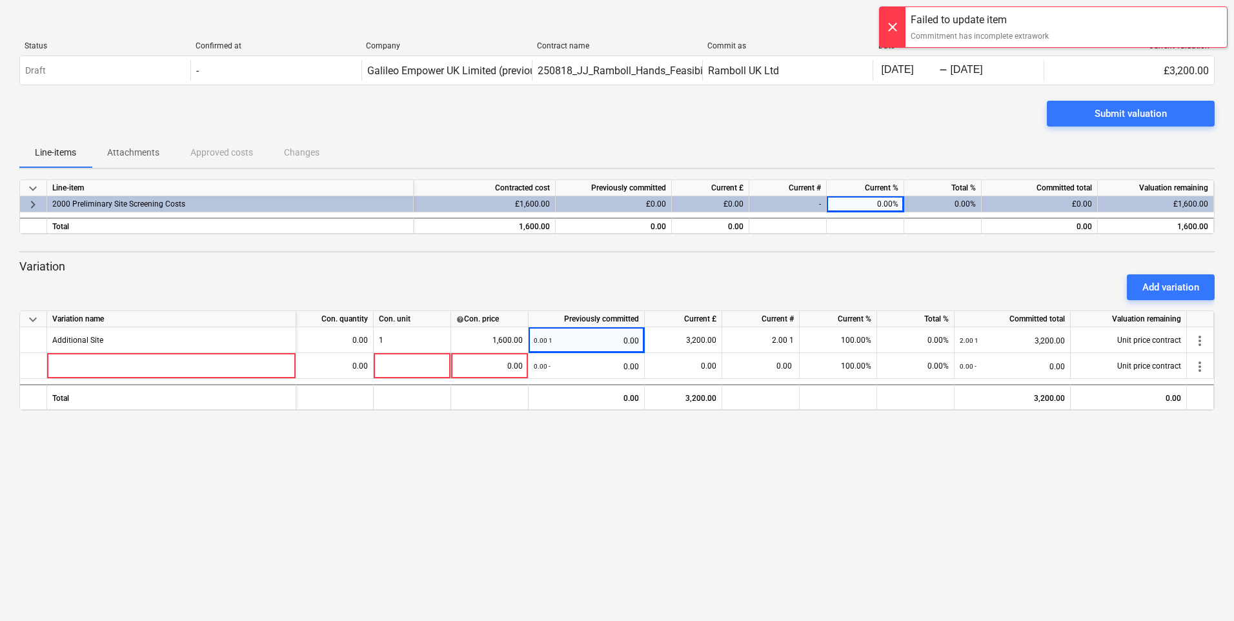
click at [913, 459] on div "keyboard_arrow_down Status Confirmed at Company Contract name Commit as Date Cu…" at bounding box center [617, 310] width 1234 height 621
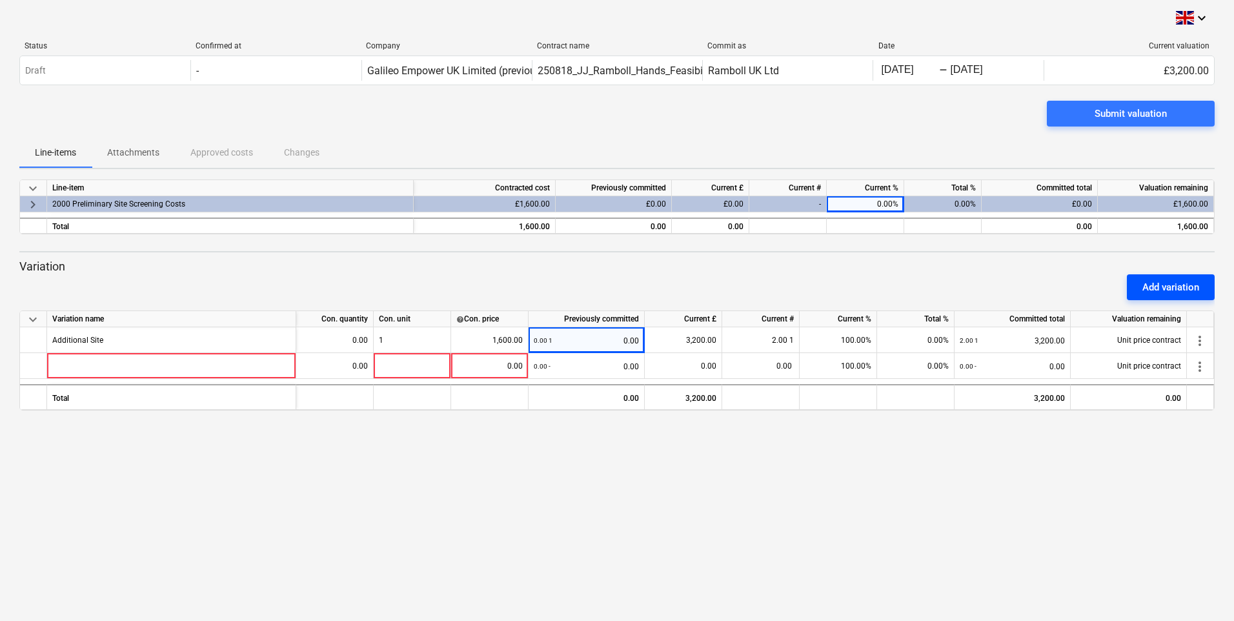
click at [1179, 292] on div "Add variation" at bounding box center [1170, 287] width 57 height 17
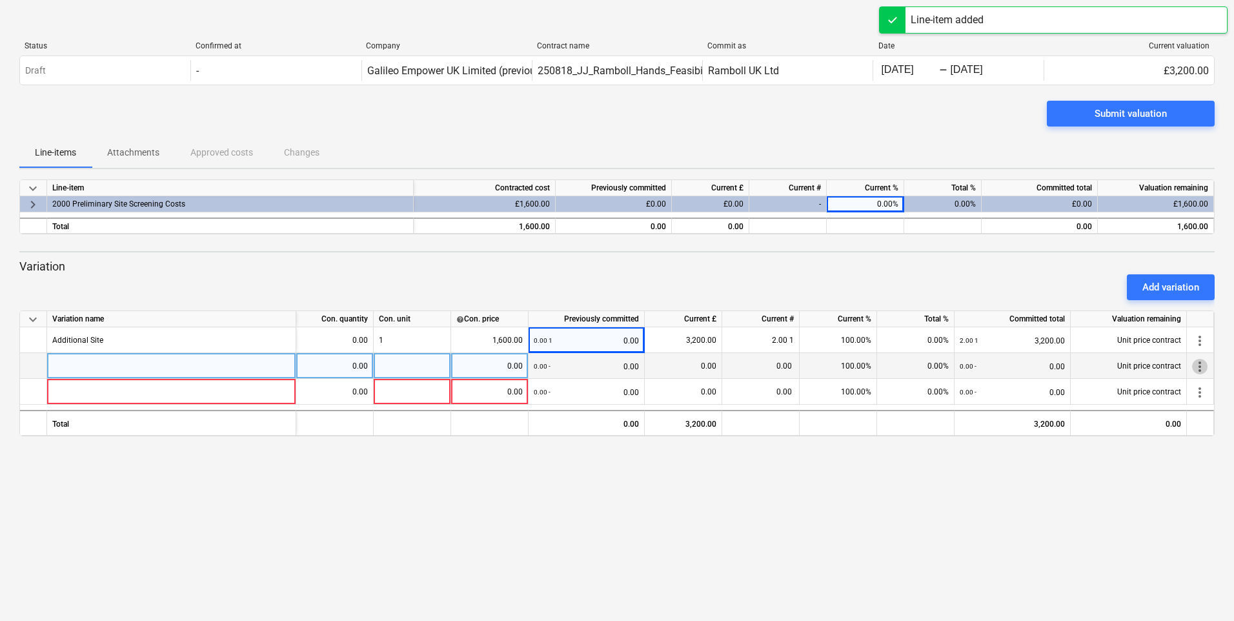
click at [1195, 367] on span "more_vert" at bounding box center [1199, 366] width 15 height 15
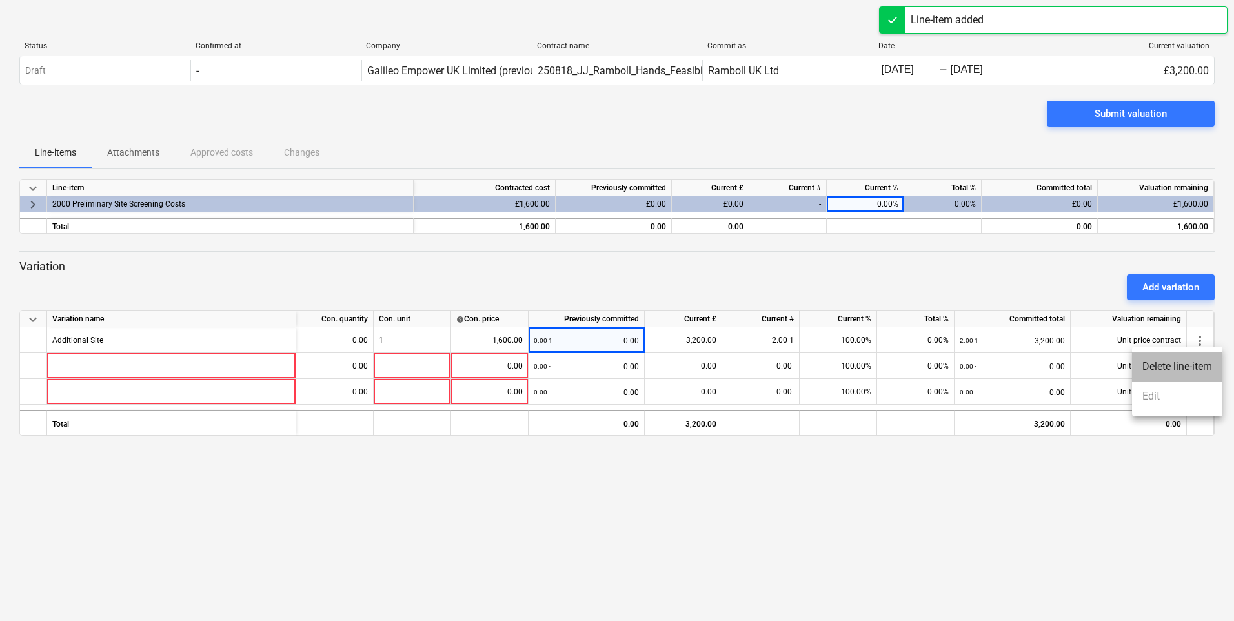
click at [1179, 369] on li "Delete line-item" at bounding box center [1177, 367] width 90 height 30
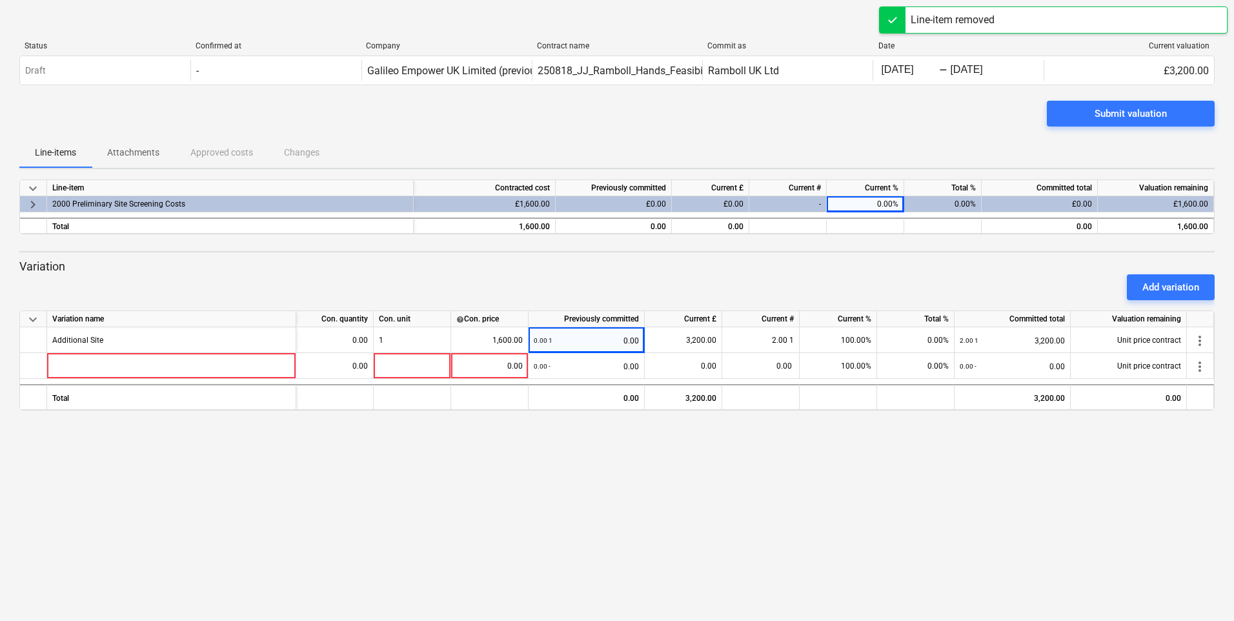
click at [1198, 367] on span "more_vert" at bounding box center [1199, 366] width 15 height 15
click at [1194, 371] on li "Delete line-item" at bounding box center [1177, 367] width 90 height 30
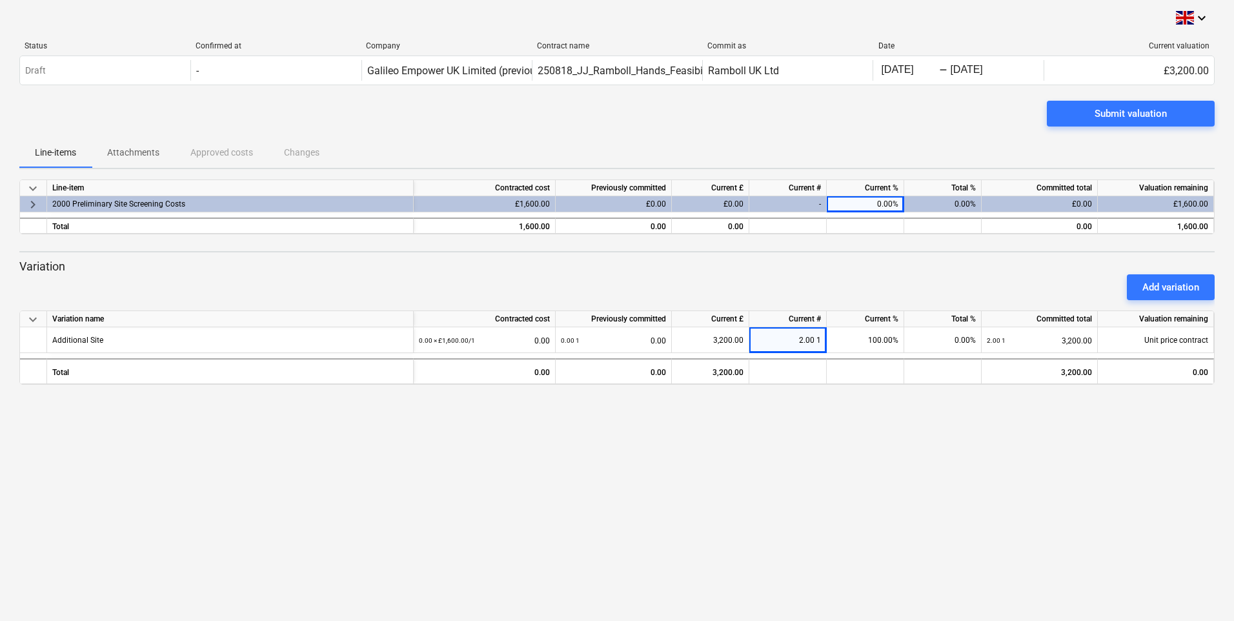
click at [753, 206] on div "-" at bounding box center [787, 204] width 77 height 16
click at [717, 204] on div "£0.00" at bounding box center [710, 204] width 77 height 16
click at [647, 202] on div "£0.00" at bounding box center [614, 204] width 116 height 16
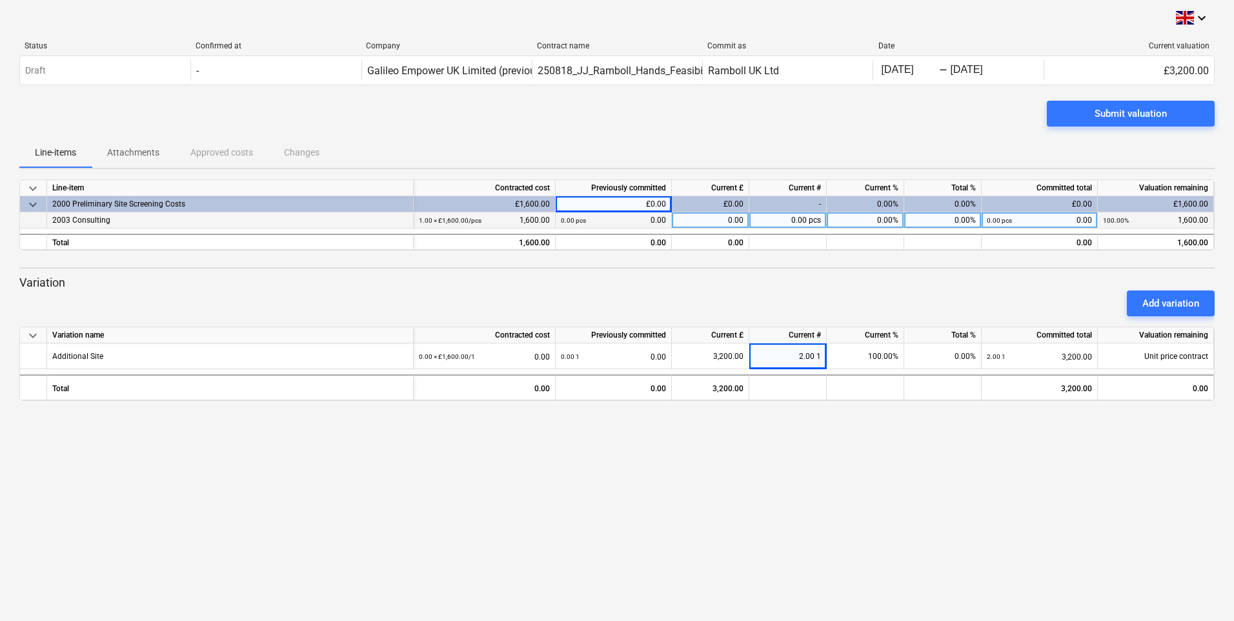
click at [642, 219] on div "0.00 pcs 0.00" at bounding box center [613, 220] width 105 height 16
click at [682, 219] on div "0.00" at bounding box center [710, 220] width 77 height 16
type input "1600"
click at [781, 265] on div "keyboard_arrow_down Line-item Contracted cost Previously committed Current £ Cu…" at bounding box center [616, 289] width 1195 height 221
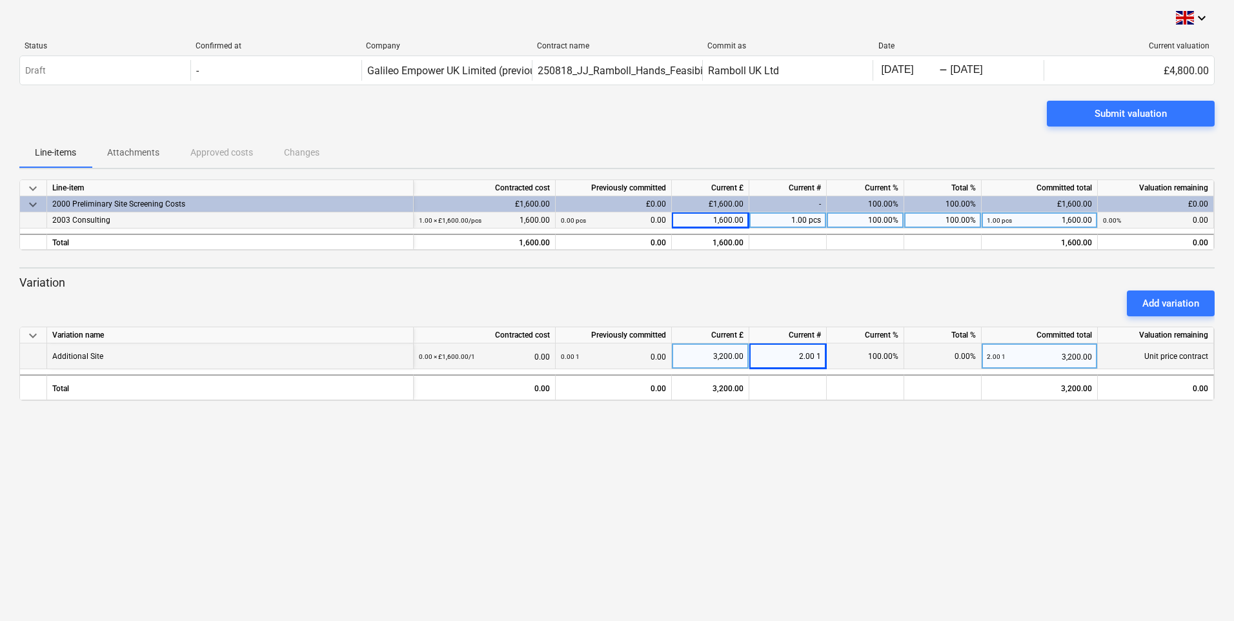
click at [704, 359] on div "3,200.00" at bounding box center [710, 356] width 66 height 26
type input "1600"
click at [808, 409] on div "keyboard_arrow_down Status Confirmed at Company Contract name Commit as Date Cu…" at bounding box center [617, 310] width 1234 height 621
click at [815, 292] on div "Add variation" at bounding box center [617, 303] width 1206 height 36
click at [1123, 111] on div "Submit valuation" at bounding box center [1131, 113] width 72 height 17
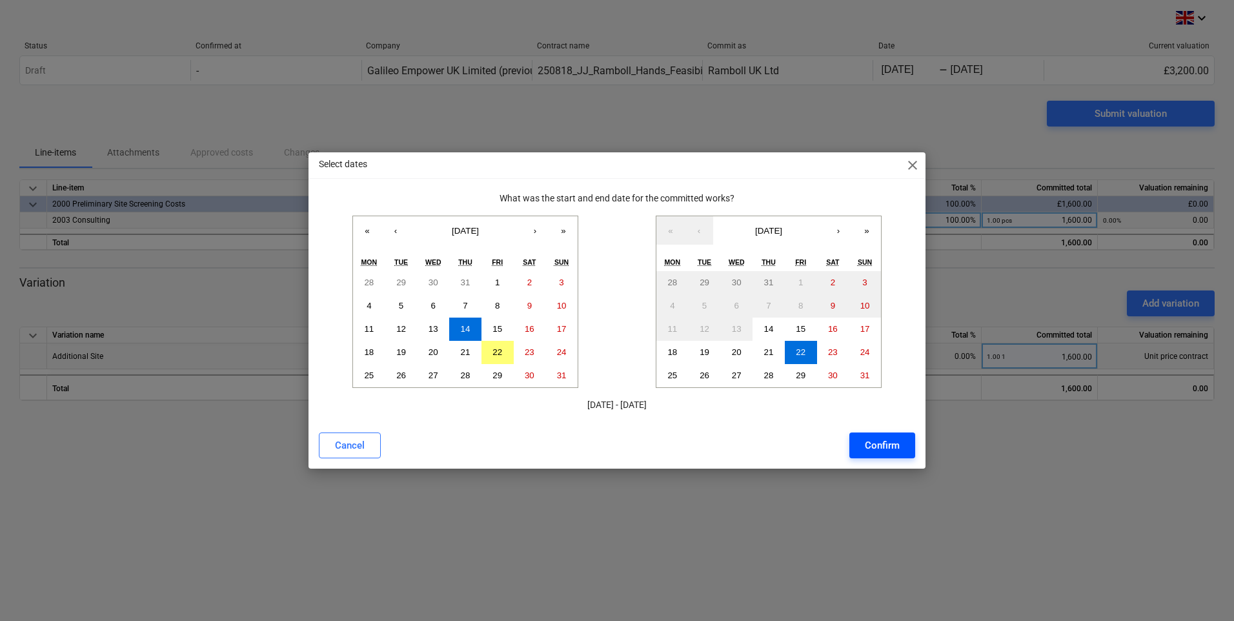
click at [875, 434] on button "Confirm" at bounding box center [882, 445] width 66 height 26
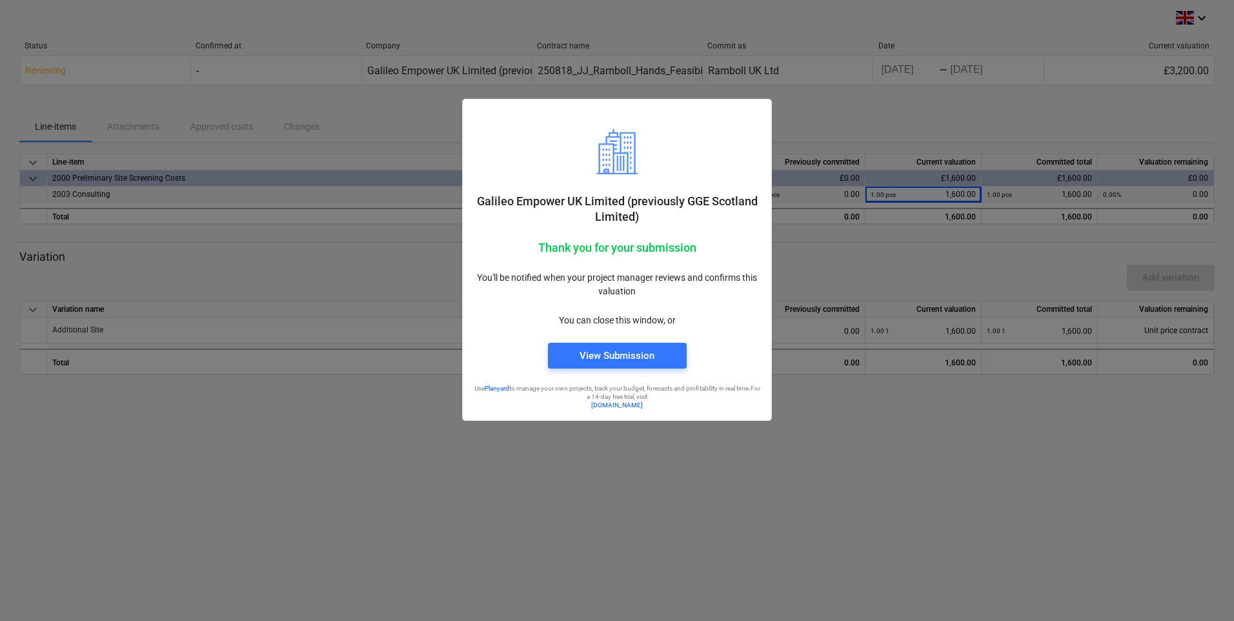
click at [645, 431] on div at bounding box center [617, 310] width 1234 height 621
click at [549, 535] on div at bounding box center [617, 310] width 1234 height 621
click at [631, 363] on div "View Submission" at bounding box center [617, 355] width 75 height 17
